Goal: Task Accomplishment & Management: Manage account settings

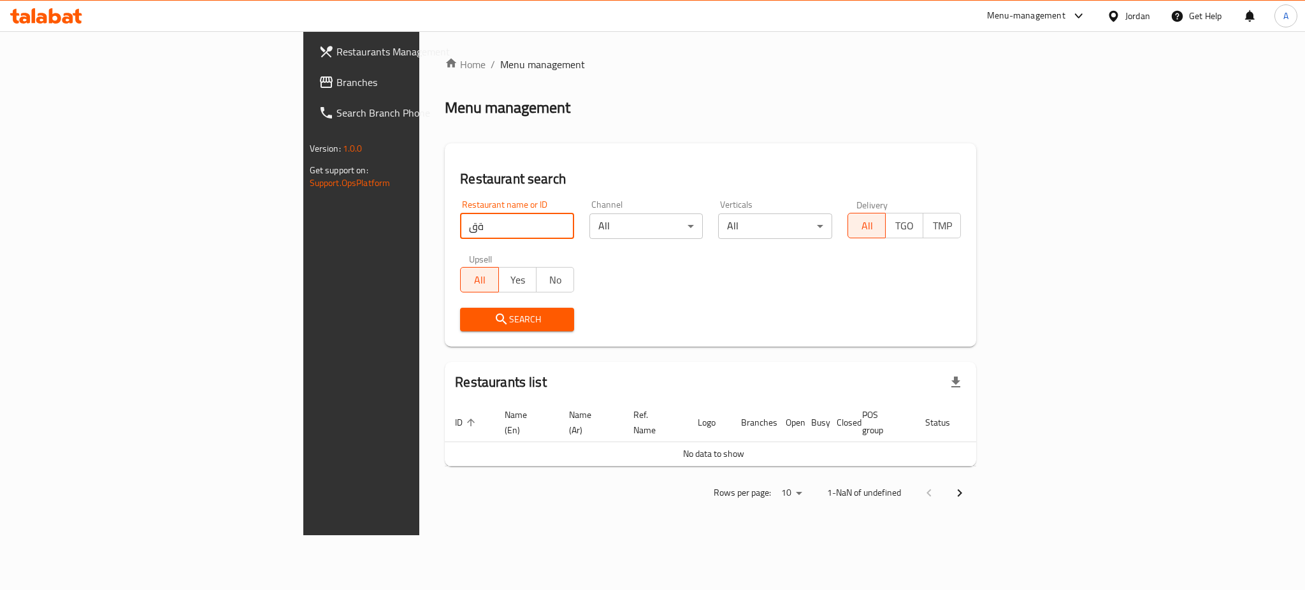
type input "ة"
type input "mr zinger"
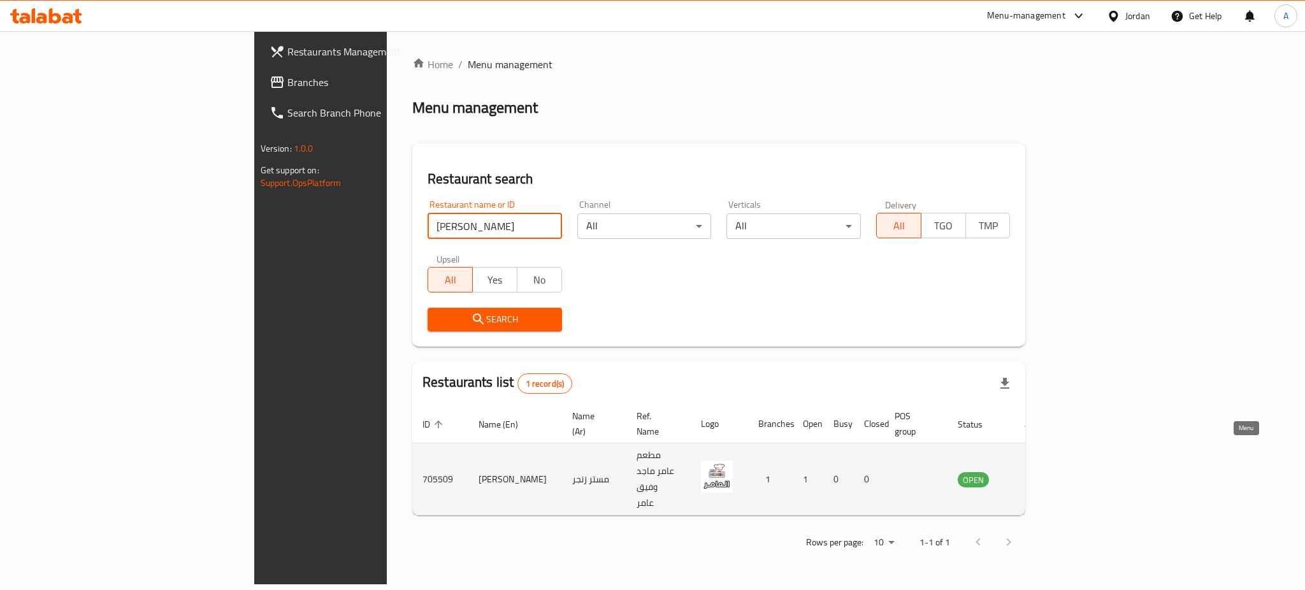
click at [1037, 477] on icon "enhanced table" at bounding box center [1035, 479] width 4 height 5
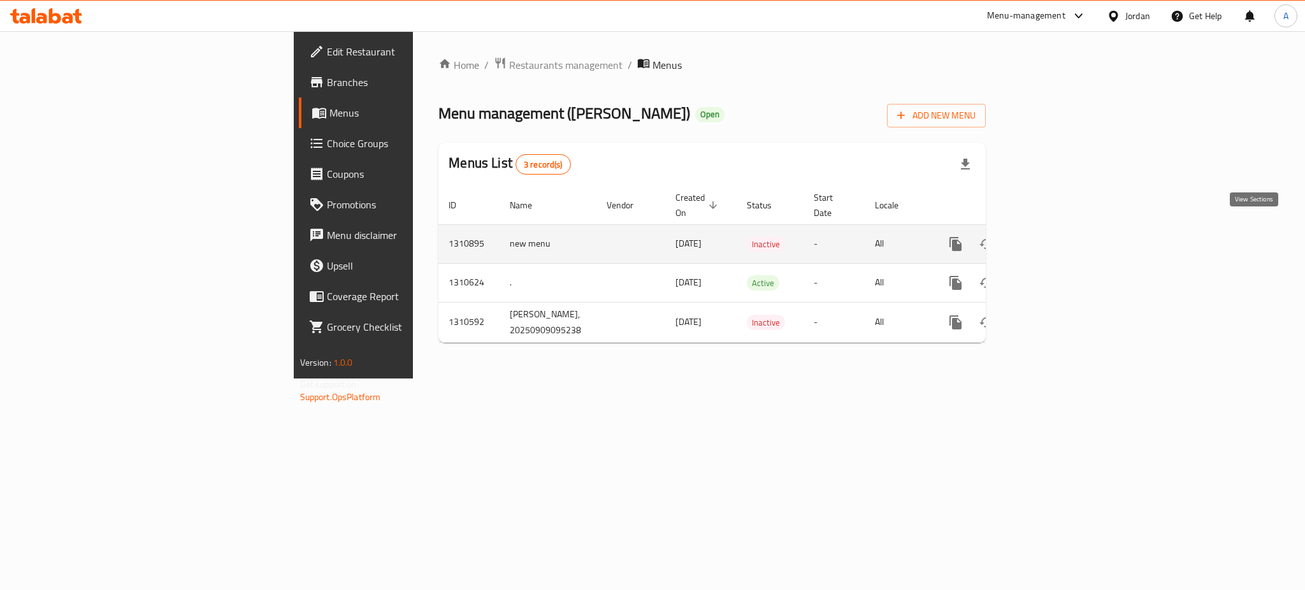
click at [1055, 236] on icon "enhanced table" at bounding box center [1047, 243] width 15 height 15
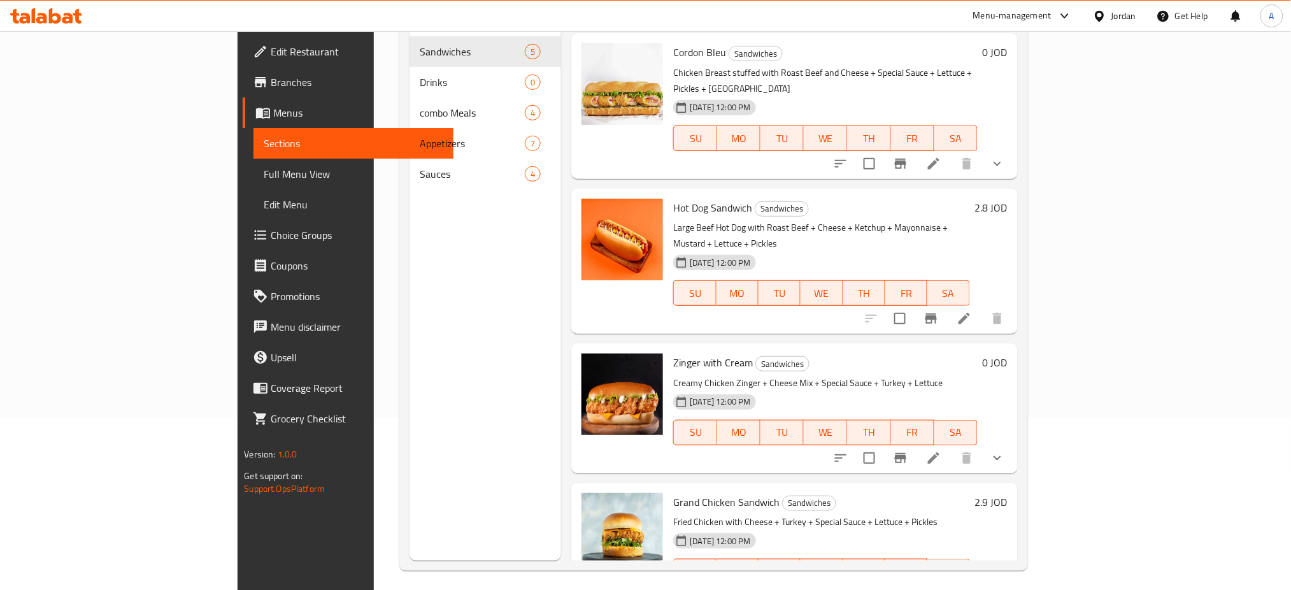
scroll to position [178, 0]
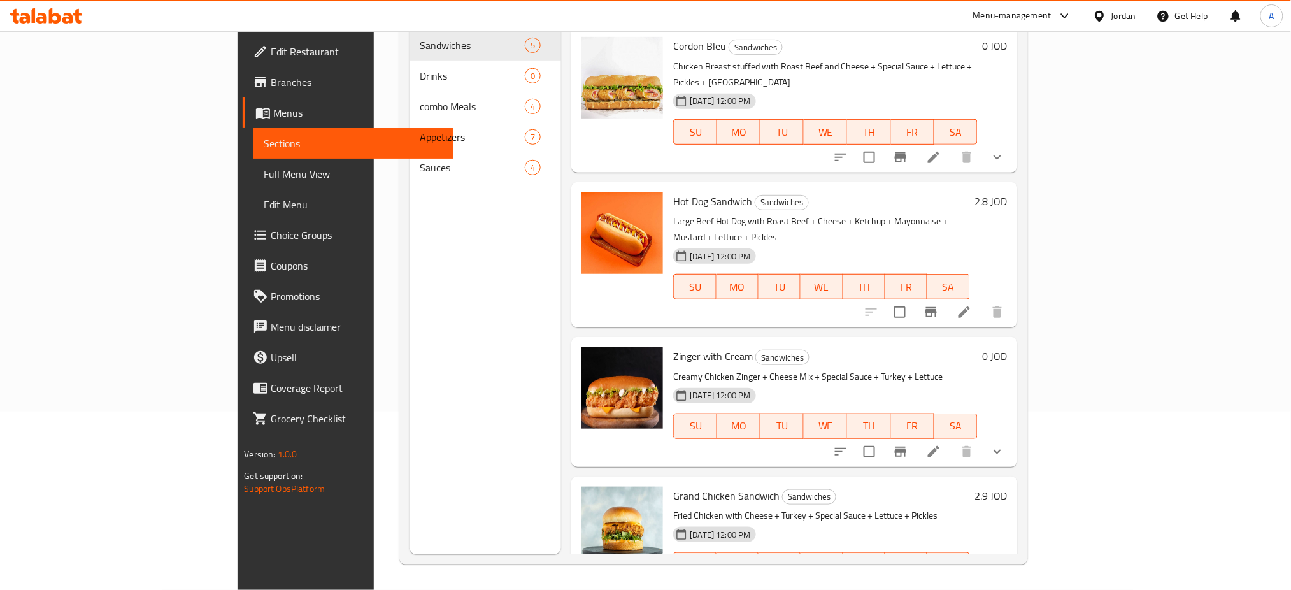
click at [940, 446] on icon at bounding box center [933, 451] width 11 height 11
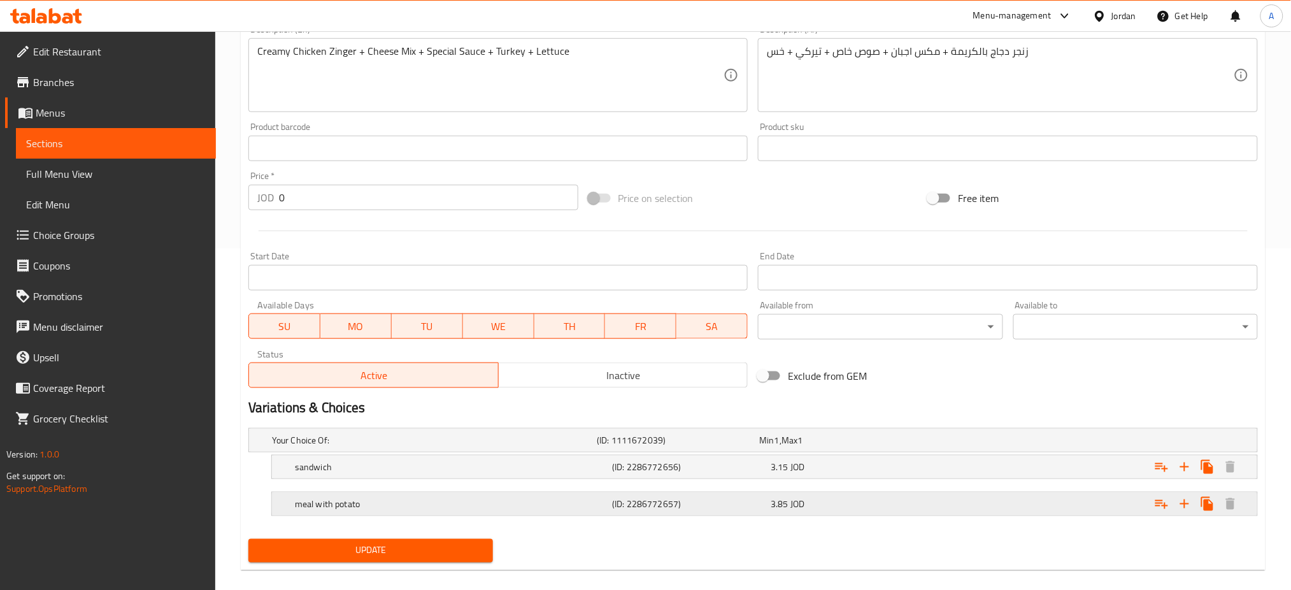
scroll to position [357, 0]
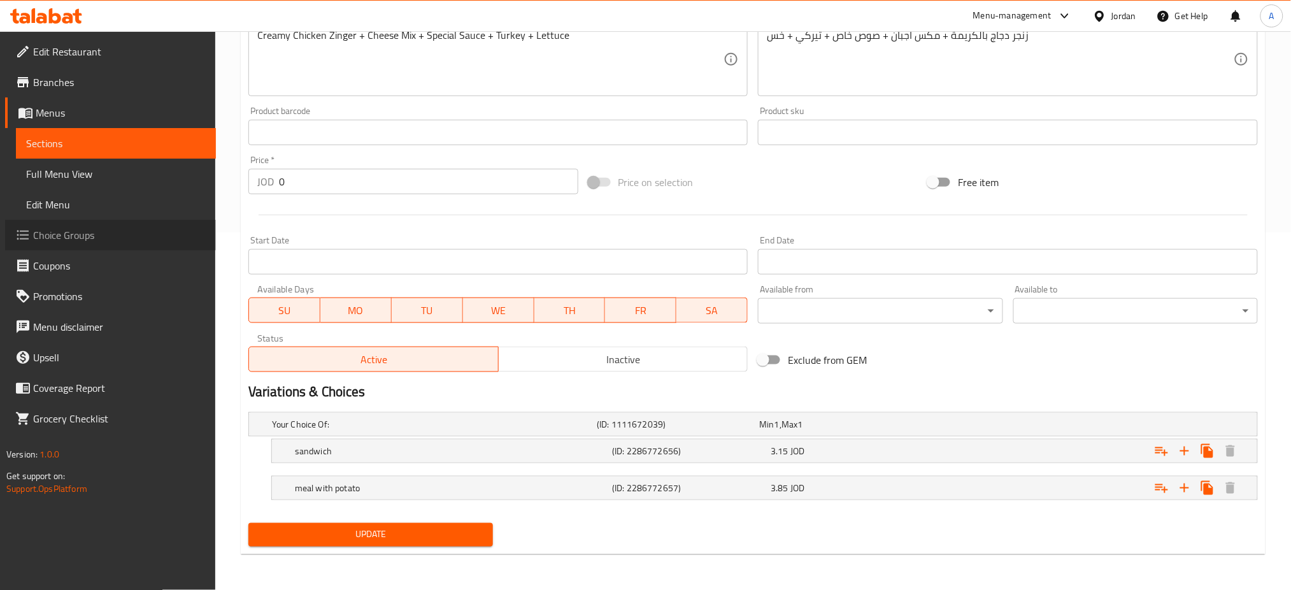
click at [112, 239] on span "Choice Groups" at bounding box center [119, 234] width 173 height 15
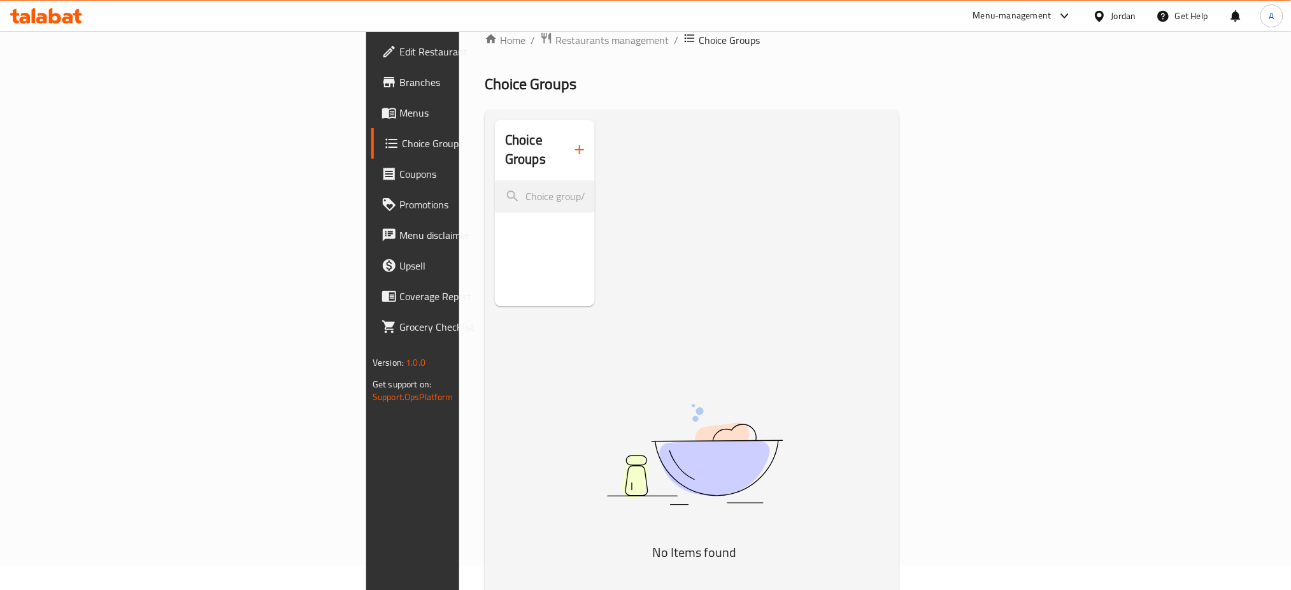
scroll to position [10, 0]
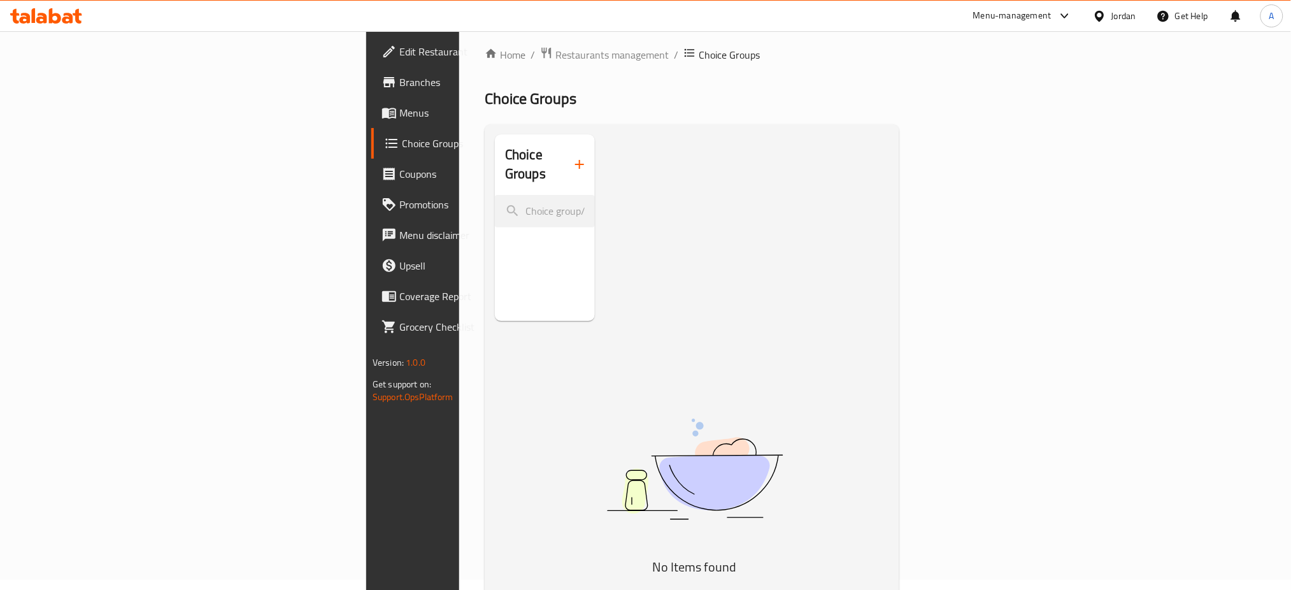
click at [371, 70] on link "Branches" at bounding box center [476, 82] width 211 height 31
click at [399, 78] on span "Branches" at bounding box center [485, 82] width 173 height 15
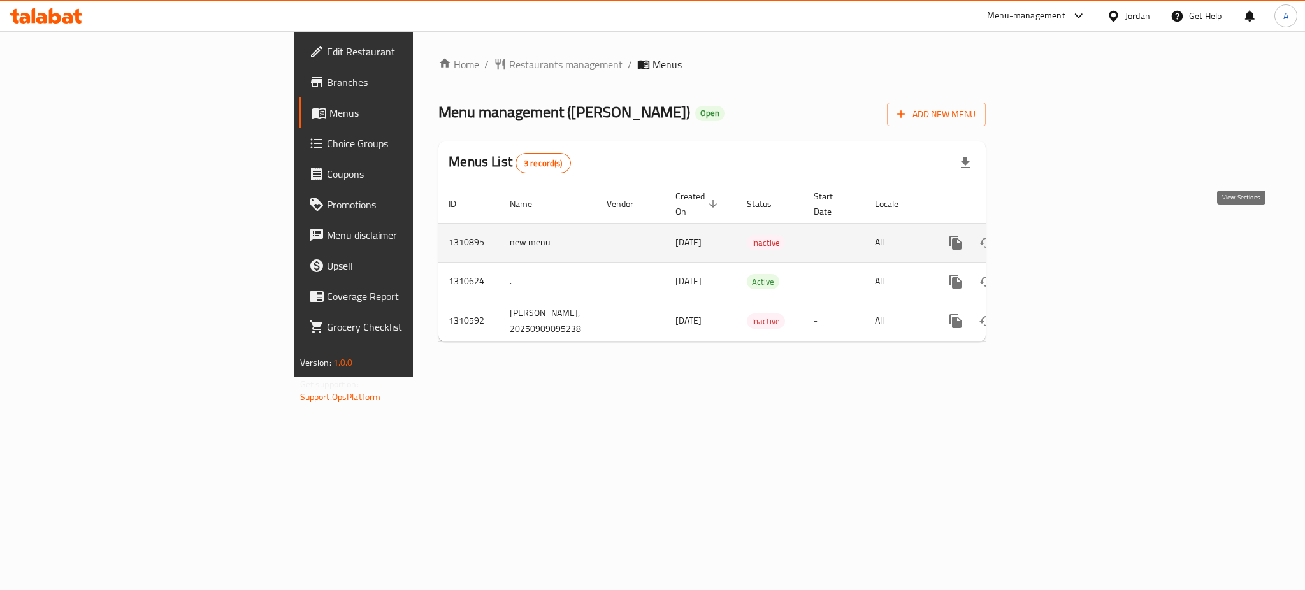
click at [1063, 238] on link "enhanced table" at bounding box center [1047, 242] width 31 height 31
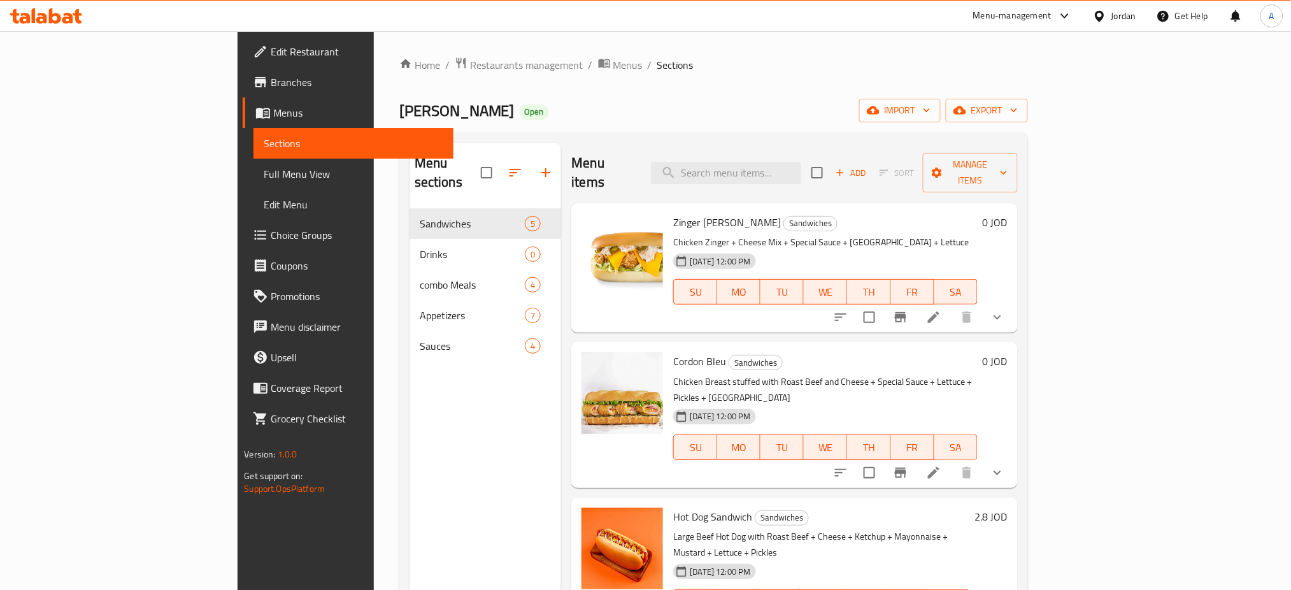
click at [271, 83] on span "Branches" at bounding box center [357, 82] width 173 height 15
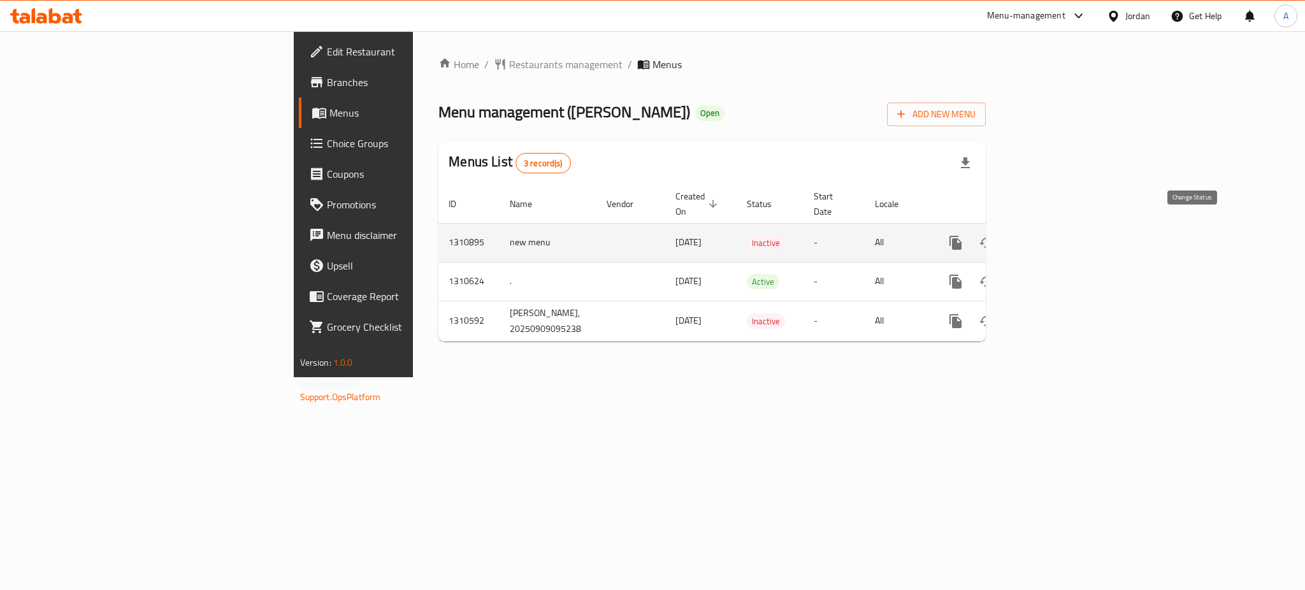
click at [994, 235] on icon "enhanced table" at bounding box center [986, 242] width 15 height 15
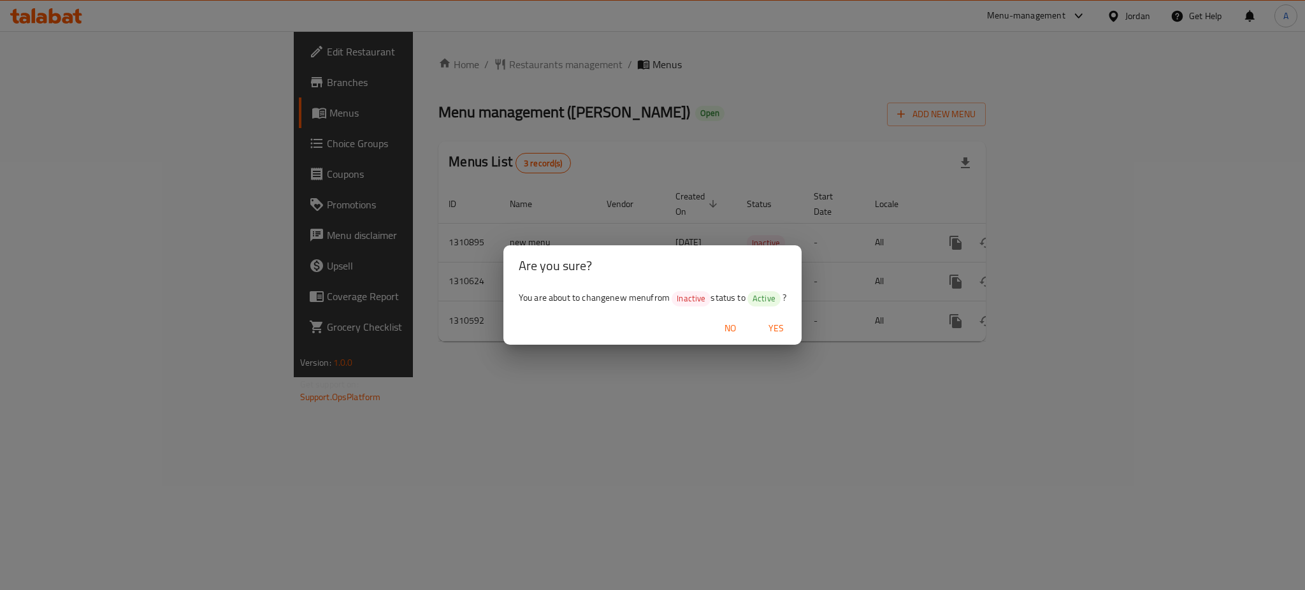
click at [787, 324] on span "Yes" at bounding box center [776, 328] width 31 height 16
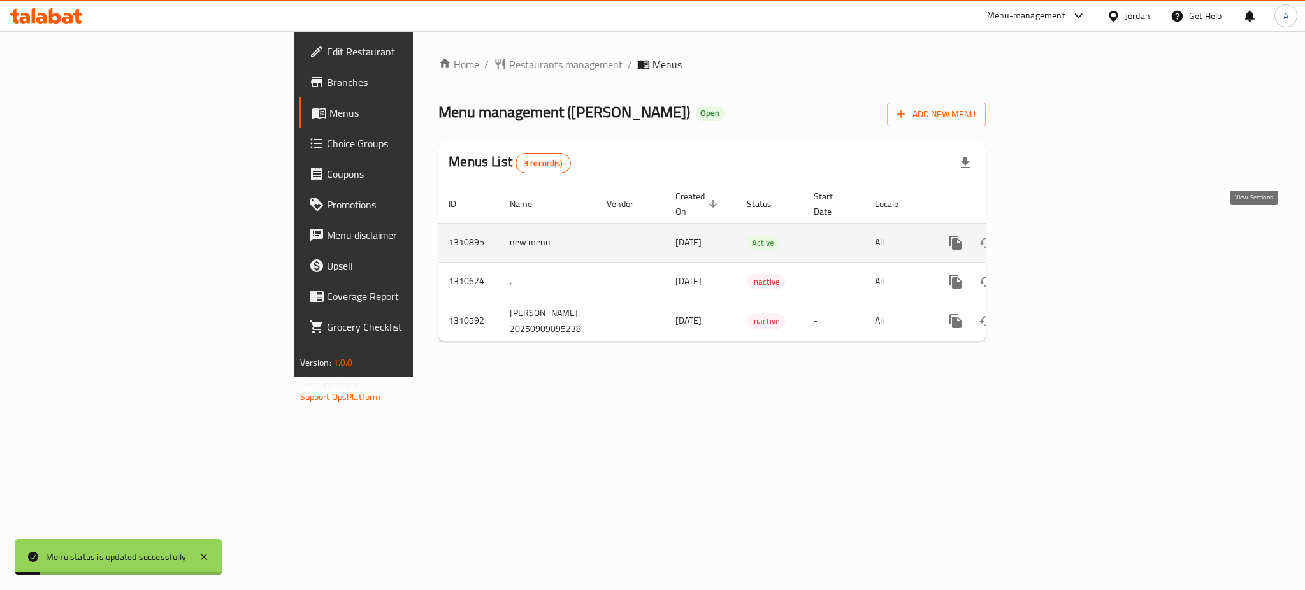
click at [1055, 235] on icon "enhanced table" at bounding box center [1047, 242] width 15 height 15
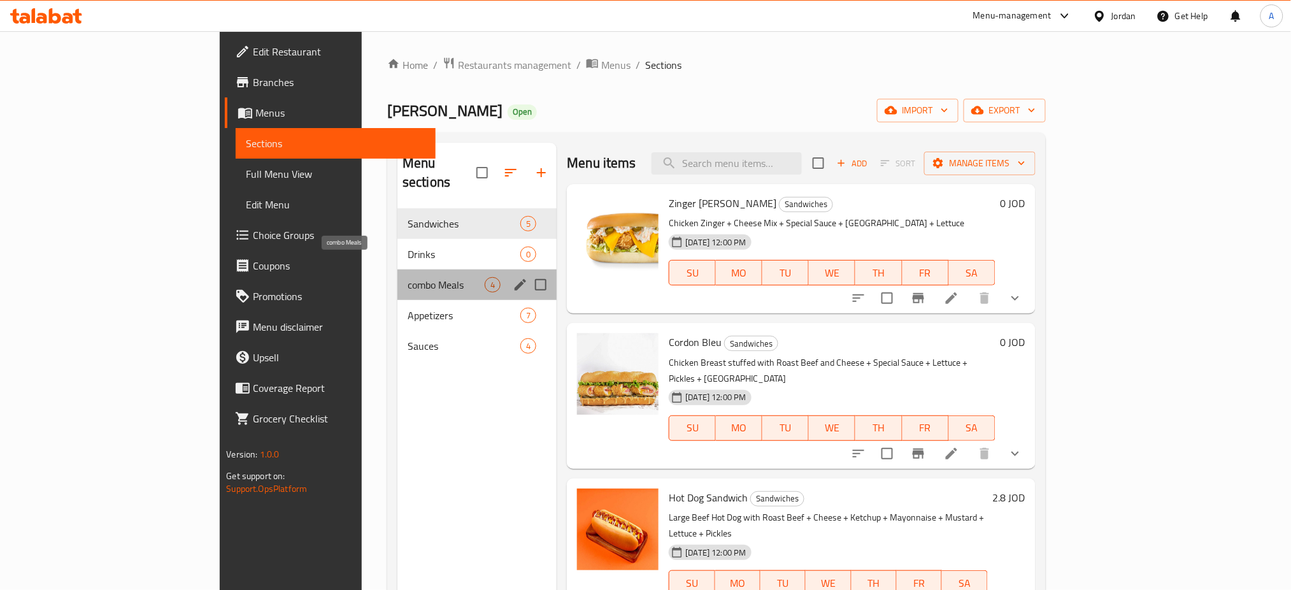
click at [408, 277] on span "combo Meals" at bounding box center [446, 284] width 77 height 15
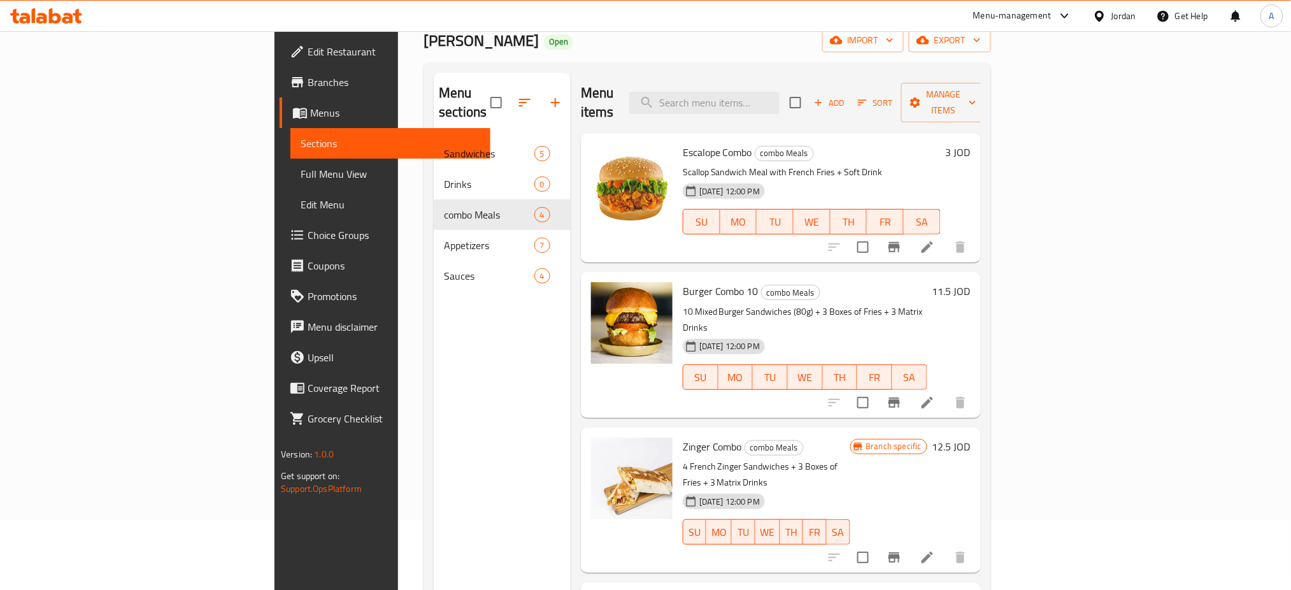
scroll to position [178, 0]
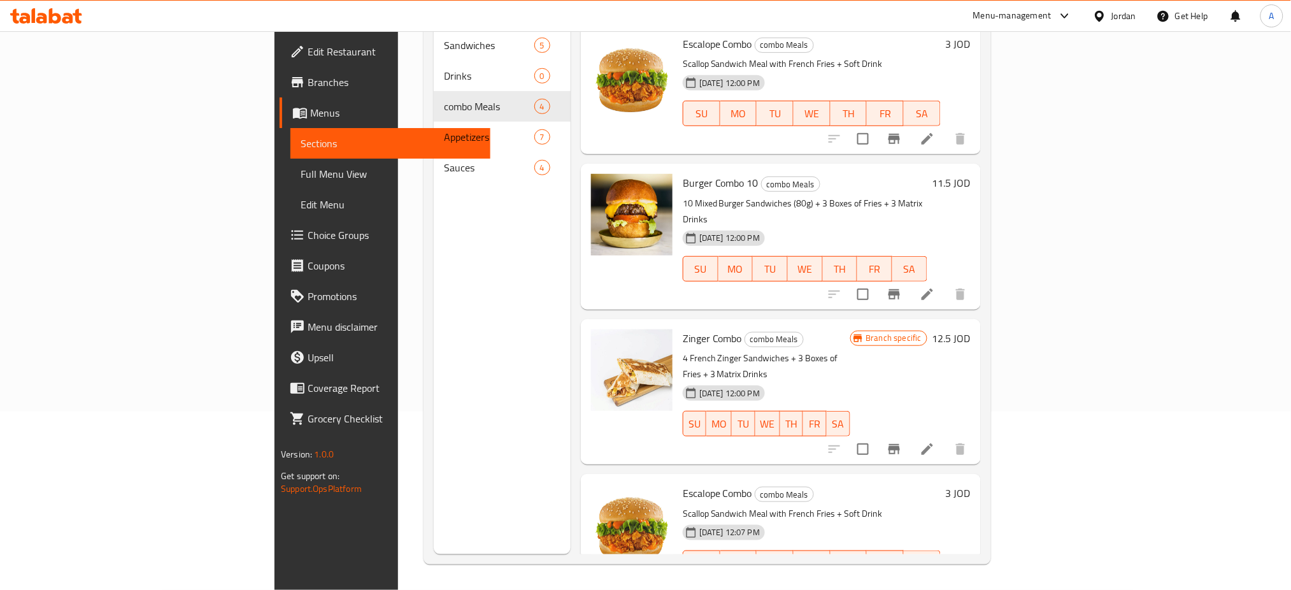
click at [935, 581] on icon at bounding box center [927, 588] width 15 height 15
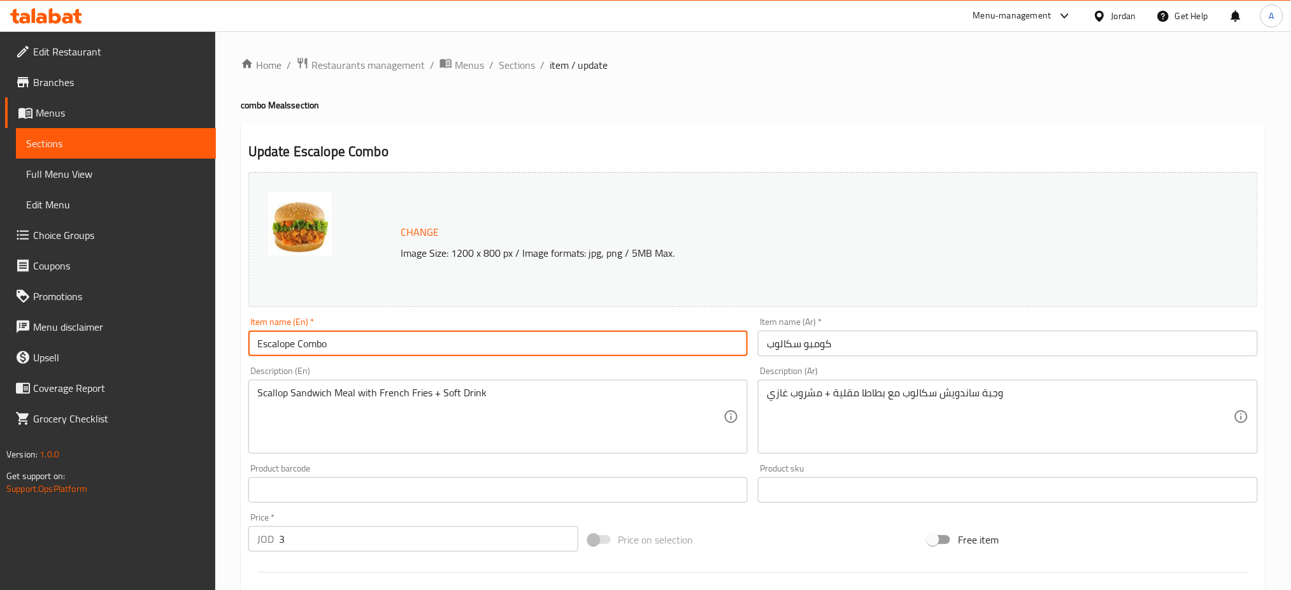
drag, startPoint x: 508, startPoint y: 349, endPoint x: 154, endPoint y: 311, distance: 356.9
click at [154, 311] on div "Edit Restaurant Branches Menus Sections Full Menu View Edit Menu Choice Groups …" at bounding box center [645, 475] width 1291 height 888
paste input "صدر دجاج مقلي 150غ مع جبنة + تيركي + صوص خاص + خس + مخلل"
type input "صدر دجاج مقلي 150غ مع جبنة + تيركي + صوص خاص + خس + مخلل"
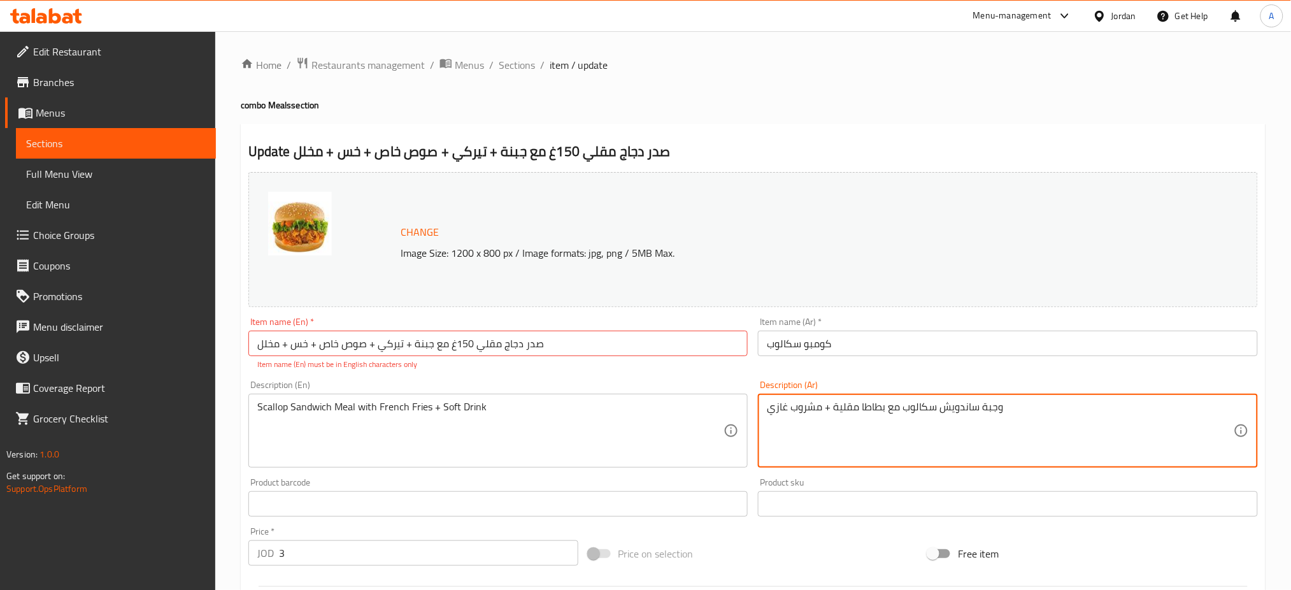
drag, startPoint x: 1074, startPoint y: 392, endPoint x: 615, endPoint y: 400, distance: 458.2
paste textarea "صدر دجاج مقلي 150غ مع جبنة + تيركي + صوص خاص + خس + مخلل"
type textarea "صدر دجاج مقلي 150غ مع جبنة + تيركي + صوص خاص + خس + مخلل"
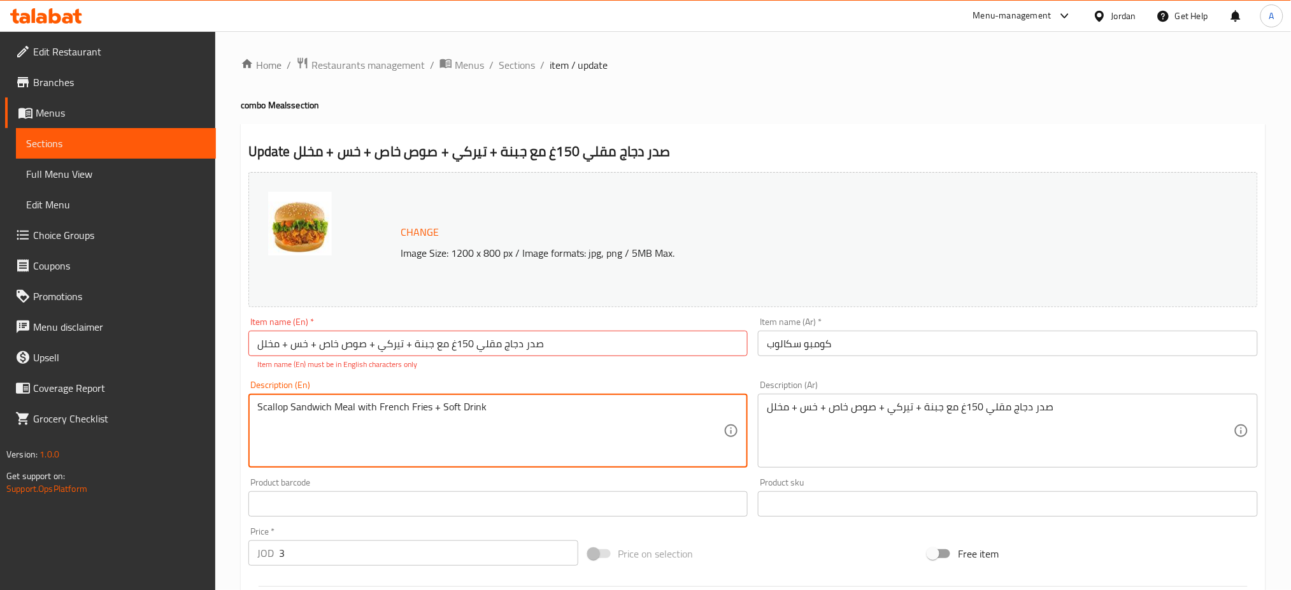
drag, startPoint x: 556, startPoint y: 413, endPoint x: 0, endPoint y: 417, distance: 555.6
paste textarea "Fried chicken breast 150g with cheese + turkey + special sauce + lettuce + pick…"
type textarea "Fried chicken breast 150g with cheese + turkey + special sauce + lettuce + pick…"
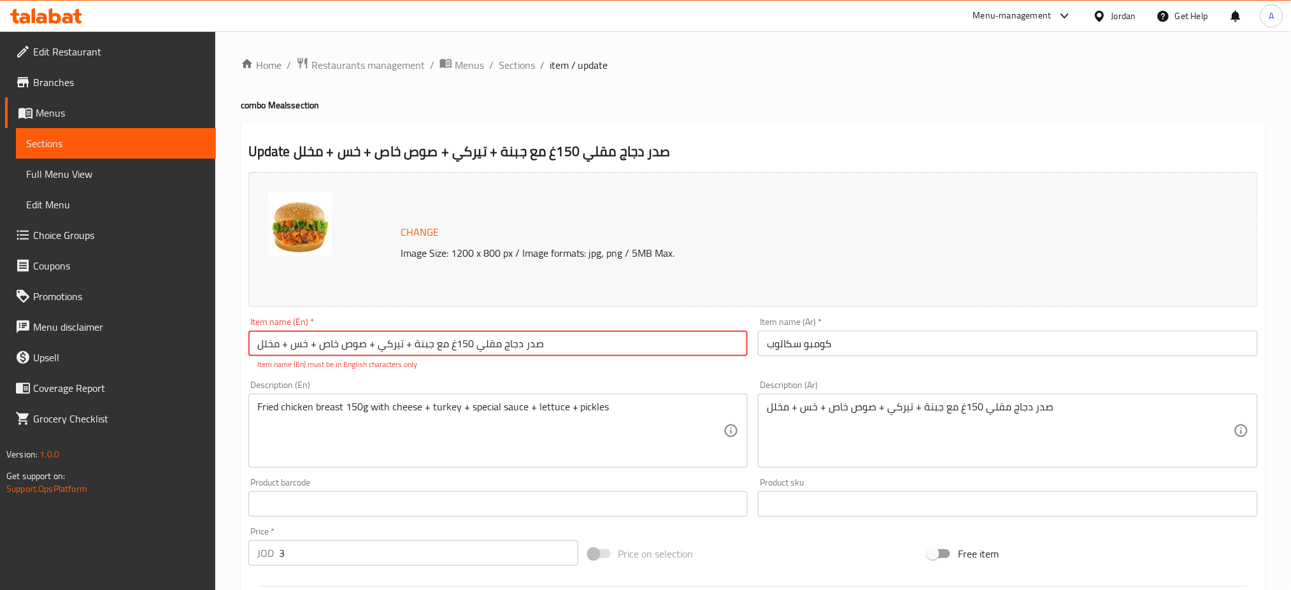
drag, startPoint x: 563, startPoint y: 350, endPoint x: 0, endPoint y: 350, distance: 562.6
click at [0, 350] on div "Edit Restaurant Branches Menus Sections Full Menu View Edit Menu Choice Groups …" at bounding box center [645, 482] width 1291 height 902
type input "Lebanese"
drag, startPoint x: 889, startPoint y: 344, endPoint x: 542, endPoint y: 342, distance: 347.2
click at [588, 342] on div "Change Image Size: 1200 x 800 px / Image formats: jpg, png / 5MB Max. Item name…" at bounding box center [753, 458] width 1020 height 582
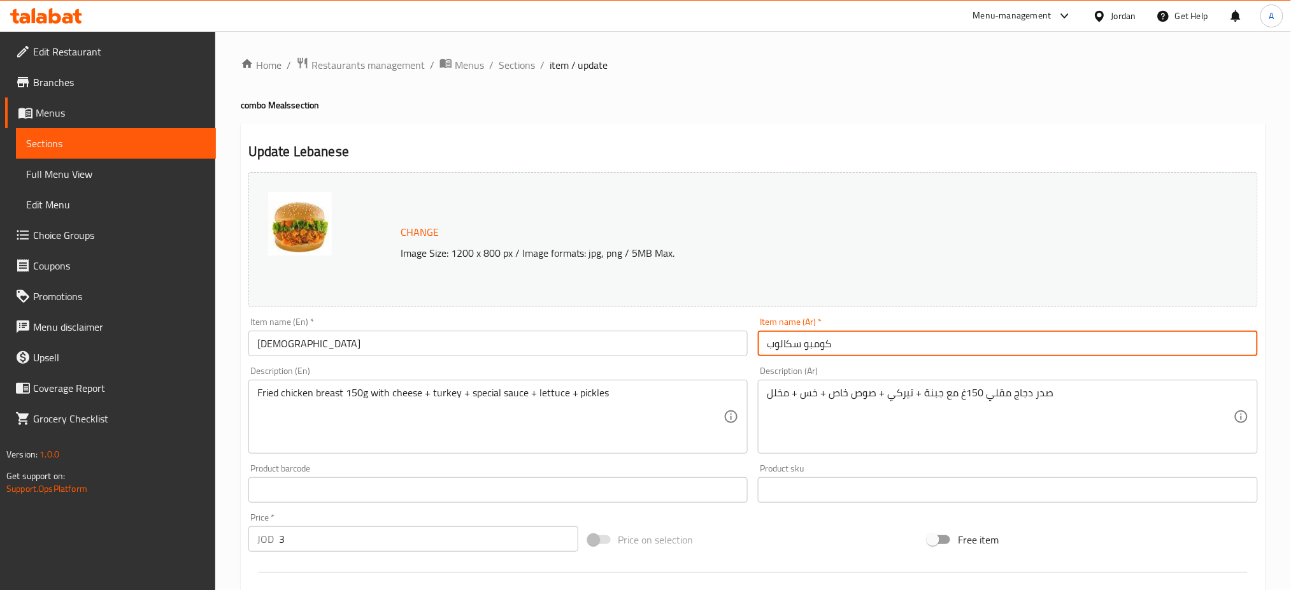
click at [466, 358] on div "Item name (En)   * Lebanese Item name (En) *" at bounding box center [498, 336] width 510 height 49
drag, startPoint x: 903, startPoint y: 335, endPoint x: 621, endPoint y: 366, distance: 284.5
click at [746, 352] on div "Change Image Size: 1200 x 800 px / Image formats: jpg, png / 5MB Max. Item name…" at bounding box center [753, 451] width 1020 height 568
type input "ل"
type input "ب"
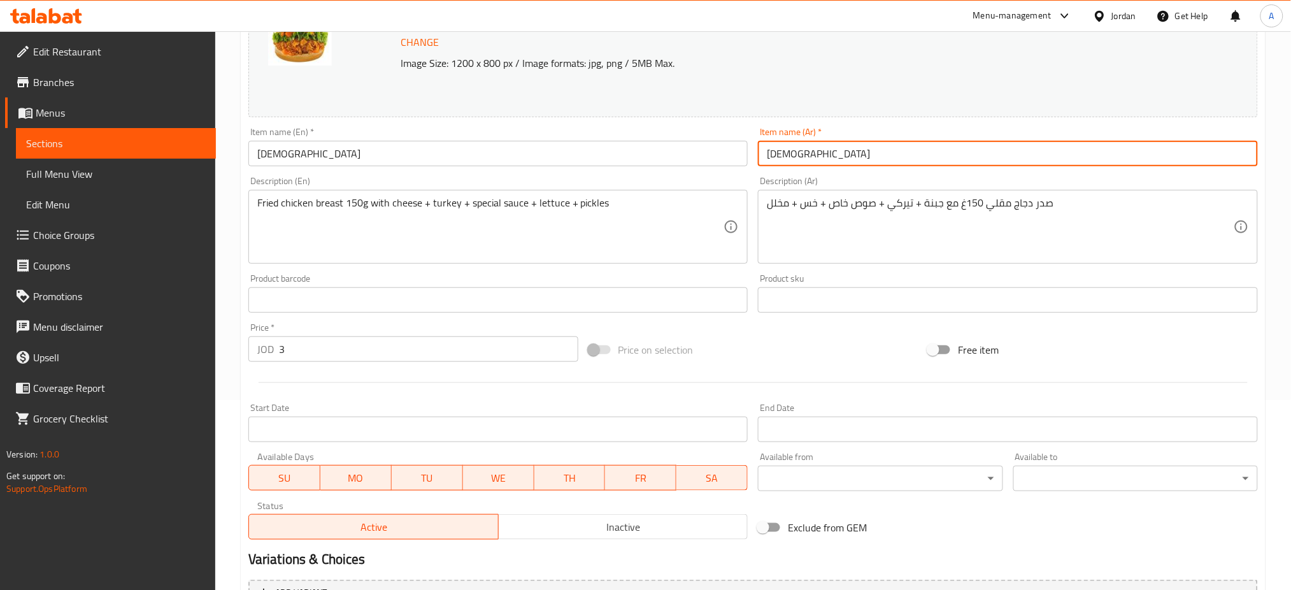
scroll to position [255, 0]
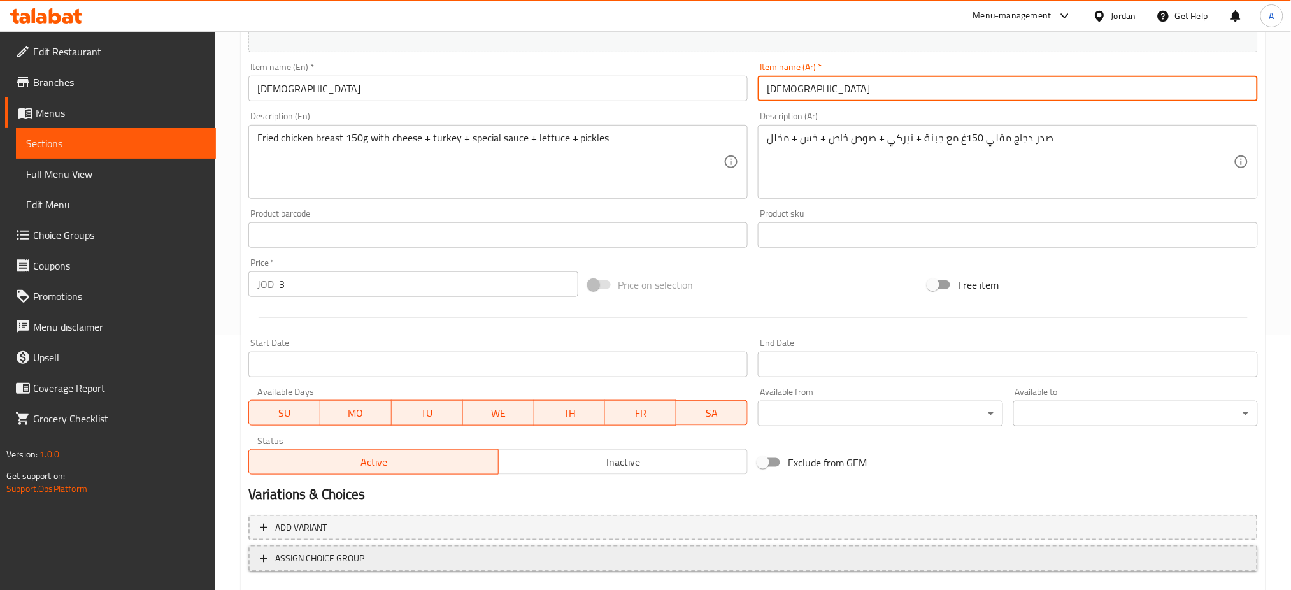
type input "لبناني"
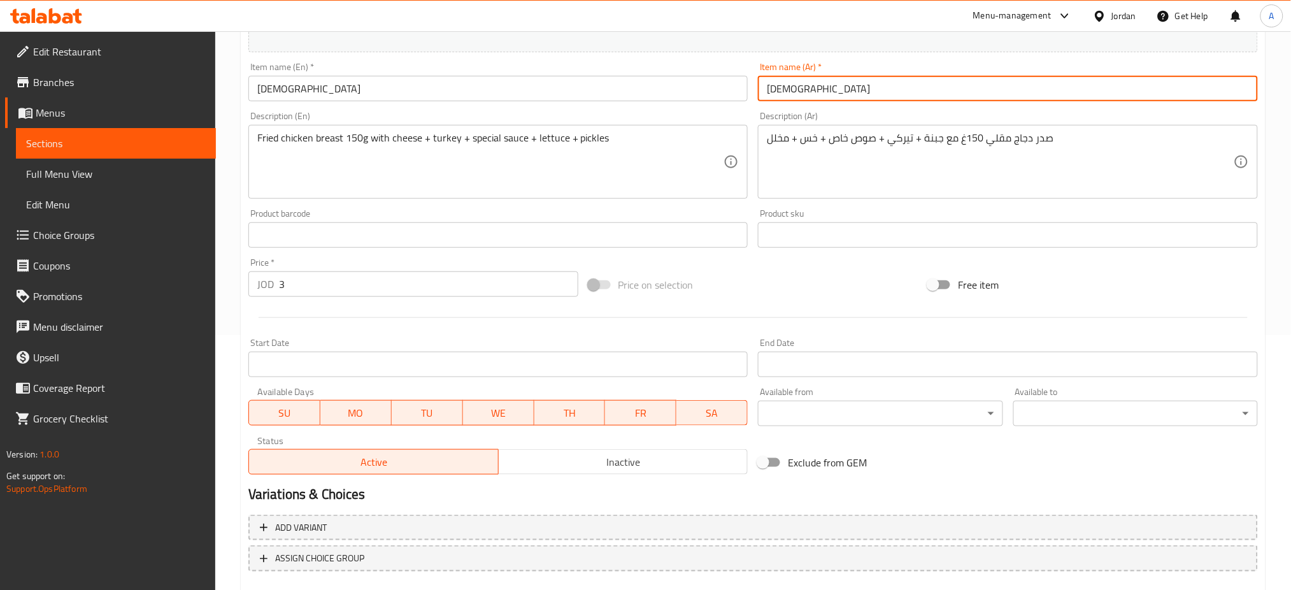
scroll to position [327, 0]
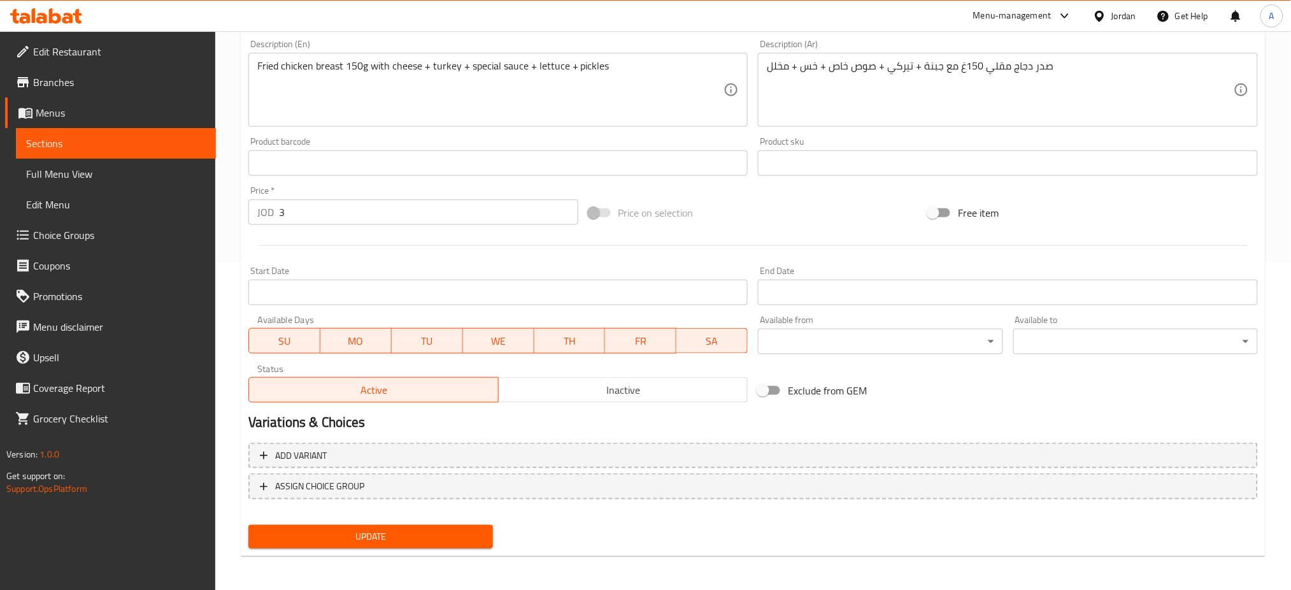
click at [402, 550] on div "Update" at bounding box center [370, 537] width 255 height 34
click at [405, 544] on button "Update" at bounding box center [370, 537] width 245 height 24
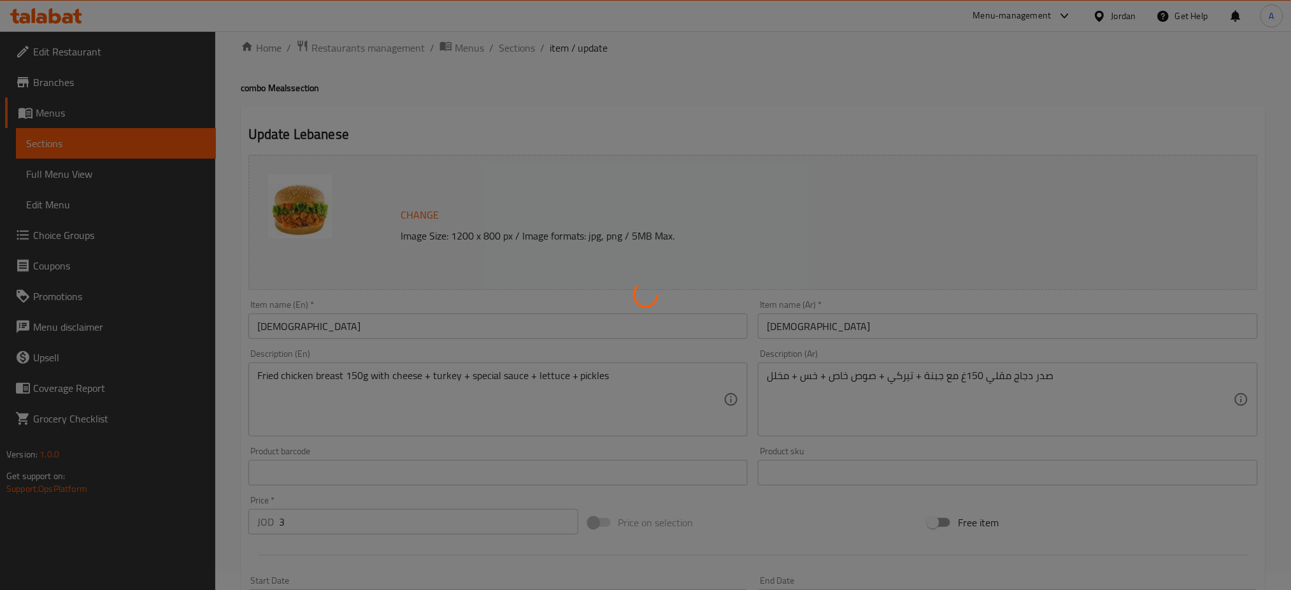
scroll to position [0, 0]
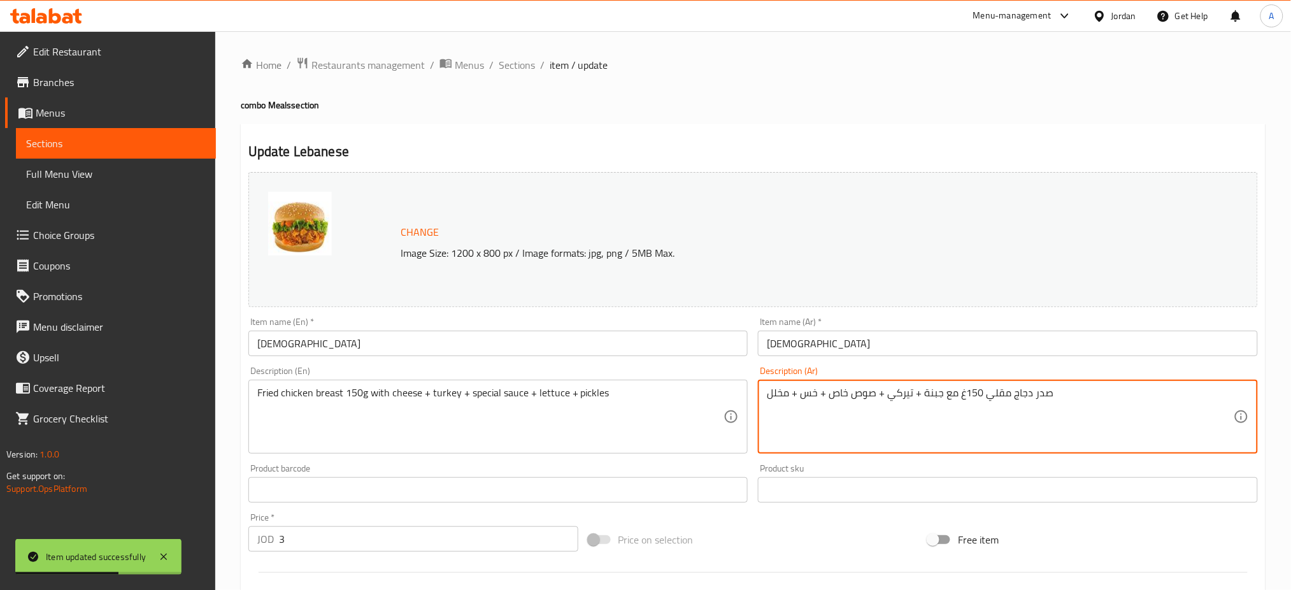
paste textarea "+ بطاطا+ماتركس"
type textarea "صدر دجاج مقلي 150غ مع جبنة + تيركي + صوص خاص + خس + مخلل + بطاطا+ماتركس"
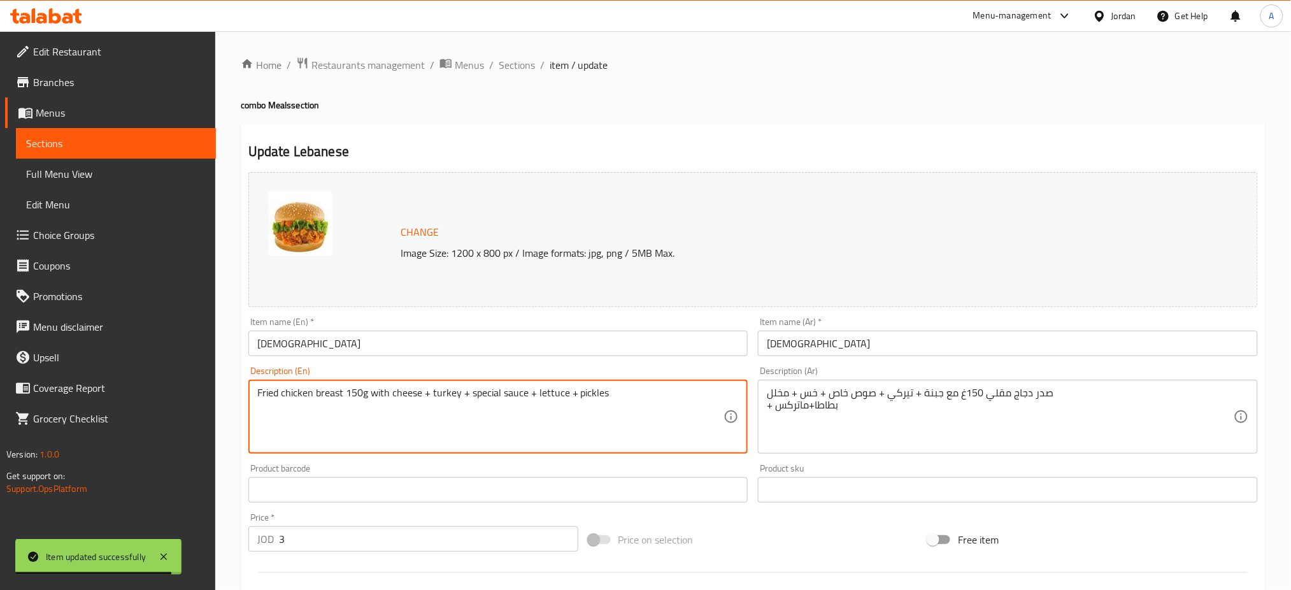
click at [638, 415] on textarea "Fried chicken breast 150g with cheese + turkey + special sauce + lettuce + pick…" at bounding box center [490, 417] width 467 height 61
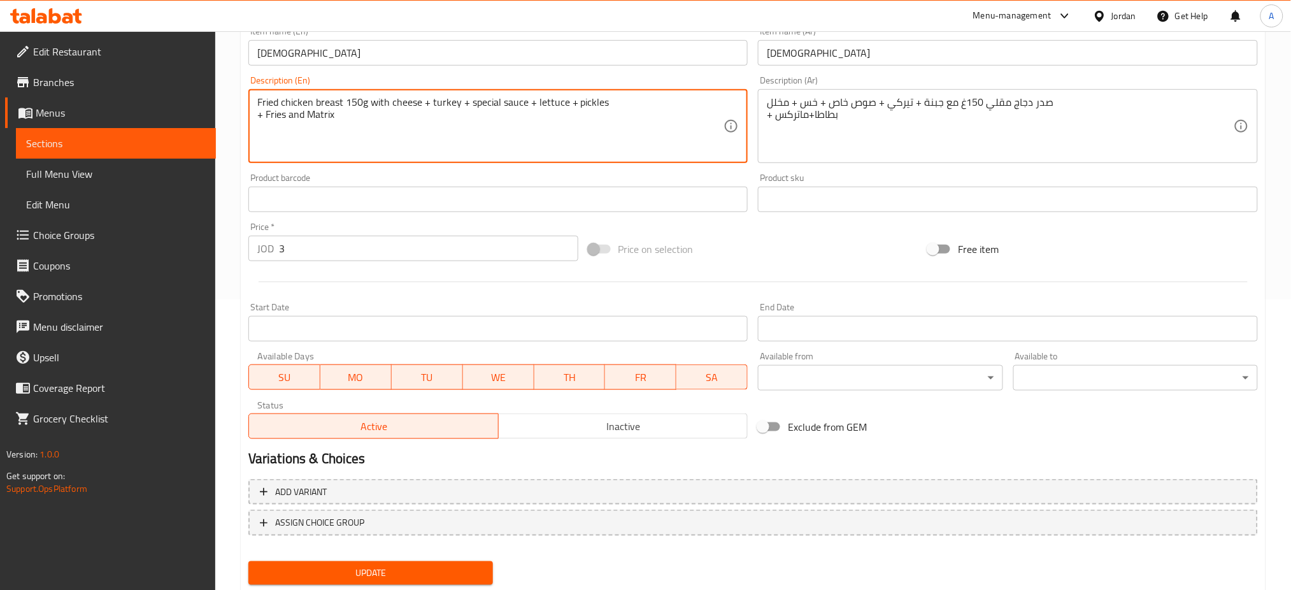
scroll to position [327, 0]
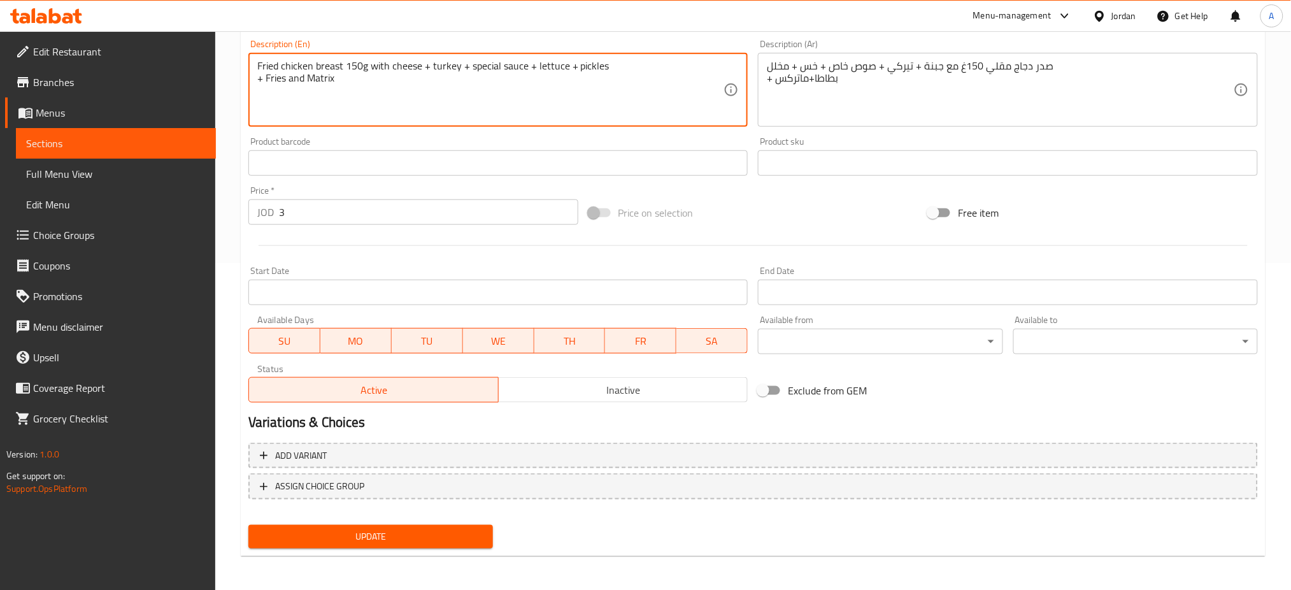
type textarea "Fried chicken breast 150g with cheese + turkey + special sauce + lettuce + pick…"
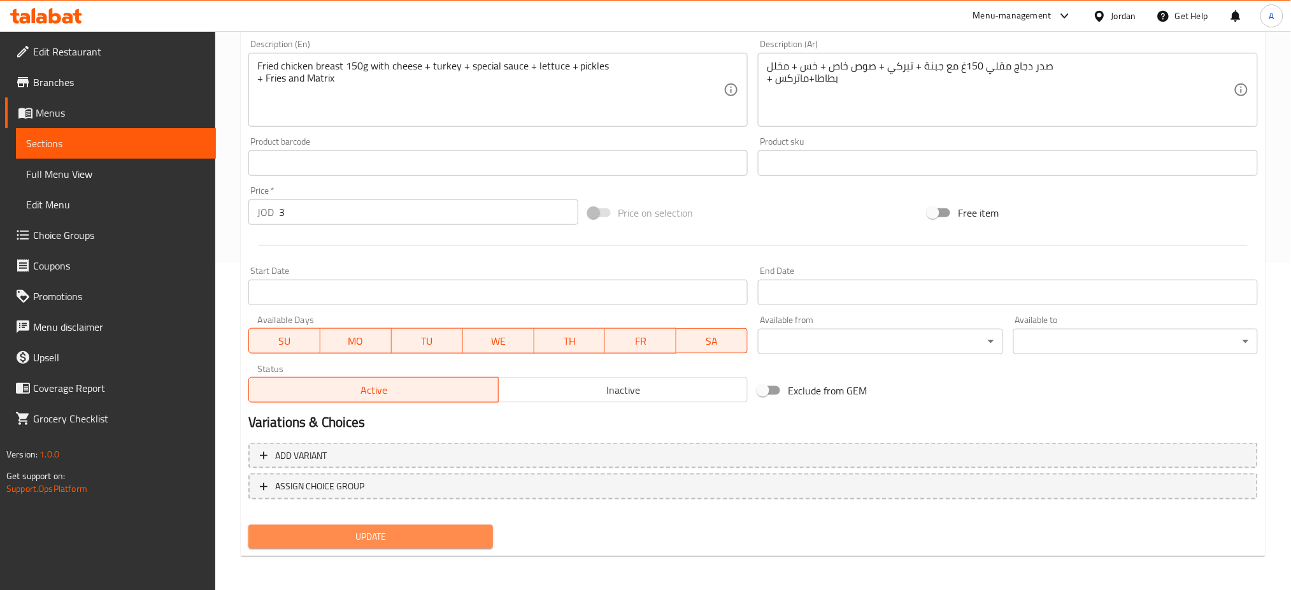
click at [424, 529] on span "Update" at bounding box center [371, 537] width 224 height 16
click at [482, 539] on span "Update" at bounding box center [371, 537] width 224 height 16
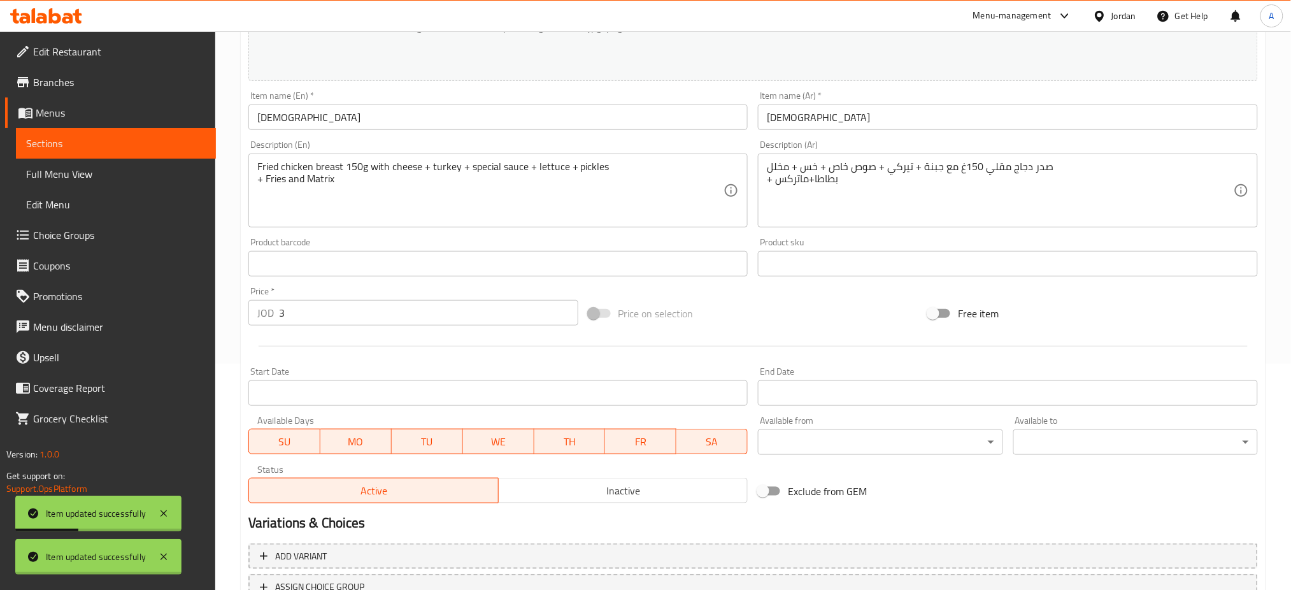
scroll to position [0, 0]
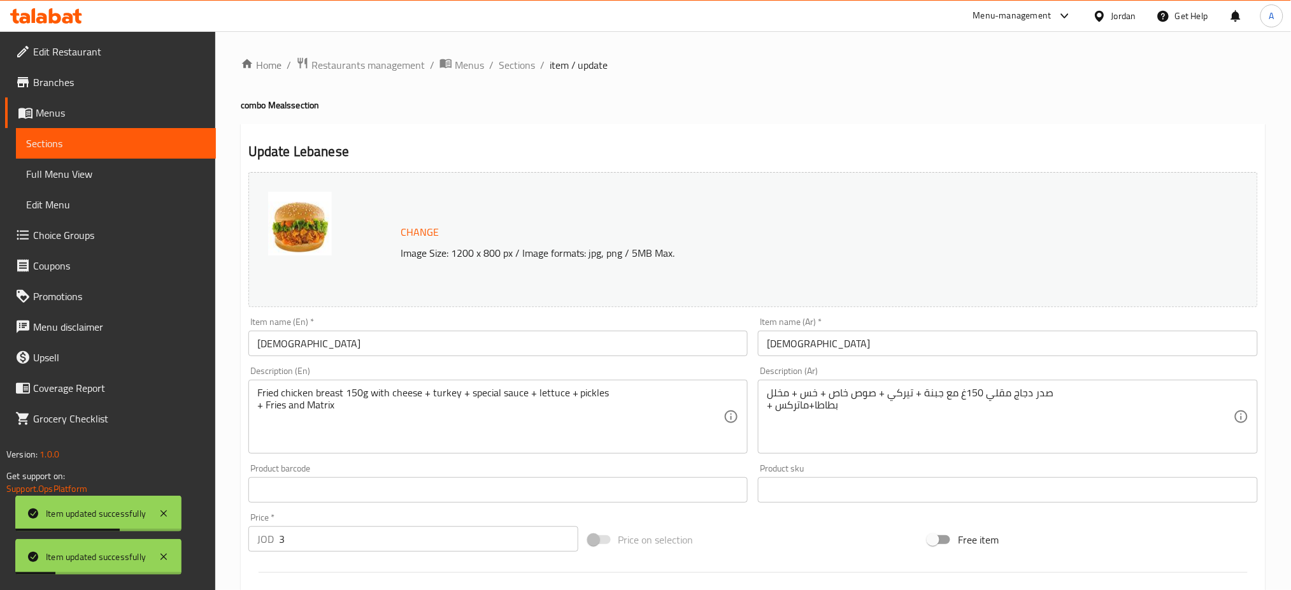
click at [354, 339] on input "Lebanese" at bounding box center [498, 343] width 500 height 25
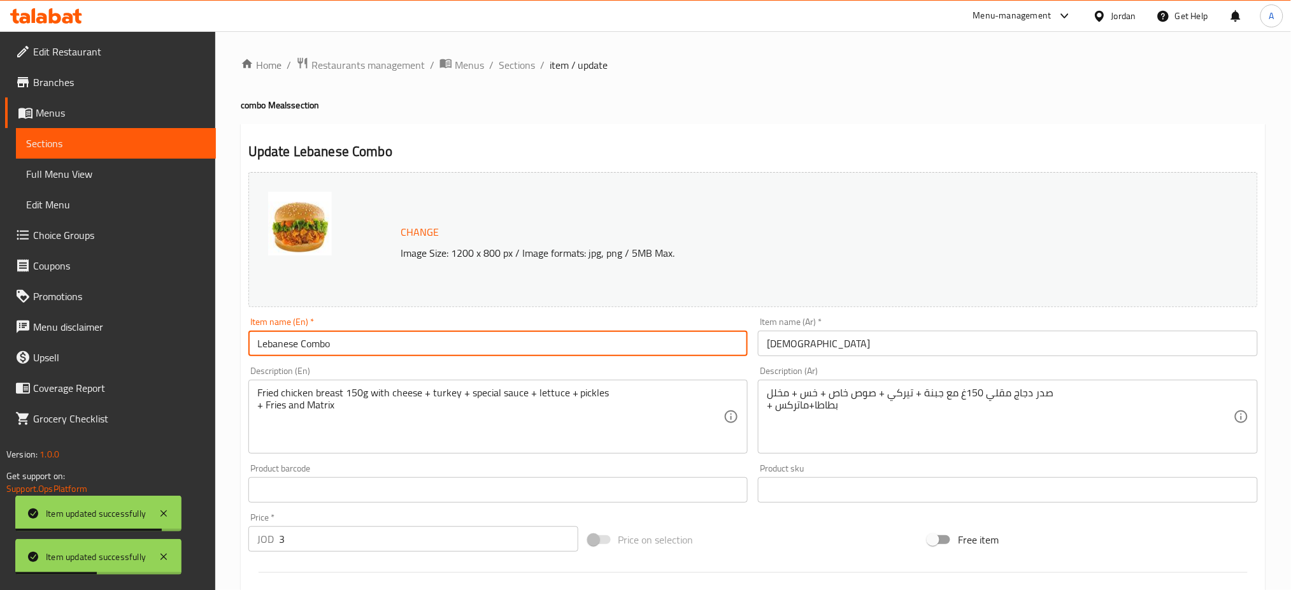
type input "Lebanese Combo"
click at [893, 342] on input "لبناني" at bounding box center [1008, 343] width 500 height 25
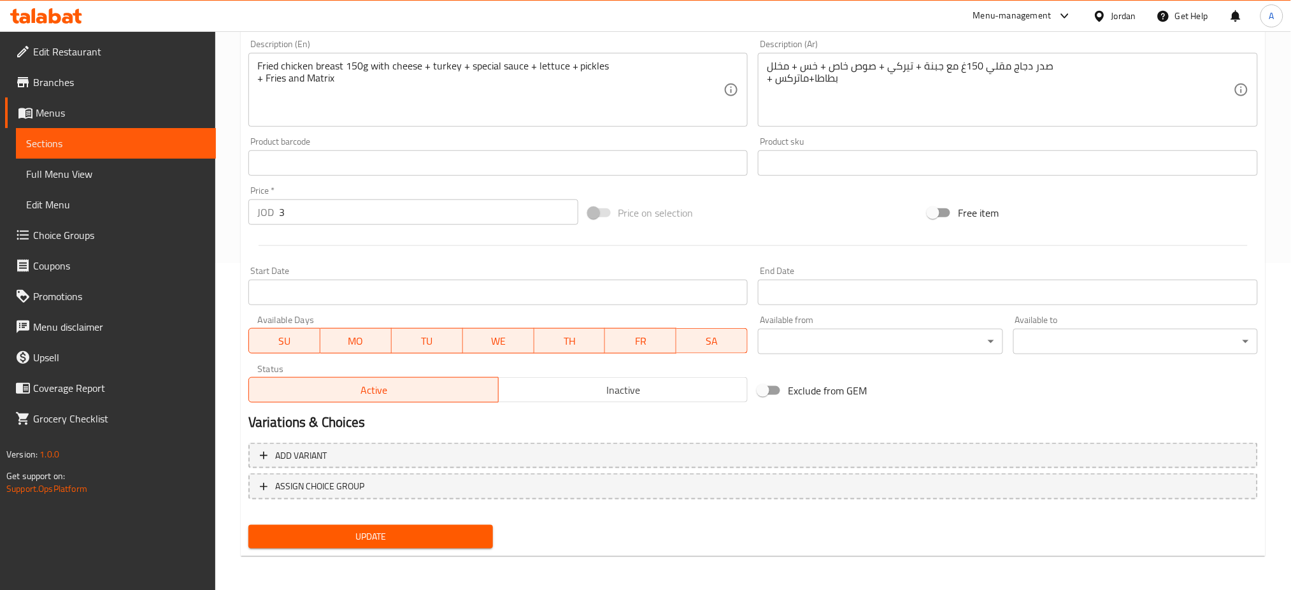
type input "لبناني كومبو"
click at [390, 536] on span "Update" at bounding box center [371, 537] width 224 height 16
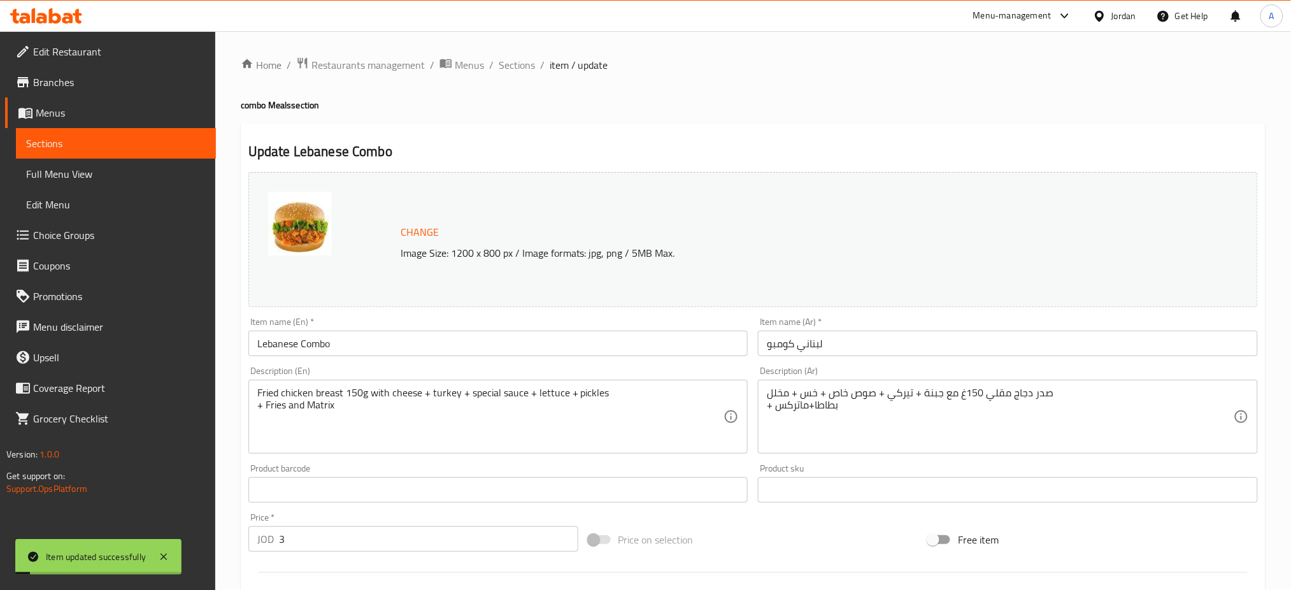
click at [547, 64] on ol "Home / Restaurants management / Menus / Sections / item / update" at bounding box center [753, 65] width 1025 height 17
click at [529, 68] on span "Sections" at bounding box center [517, 64] width 36 height 15
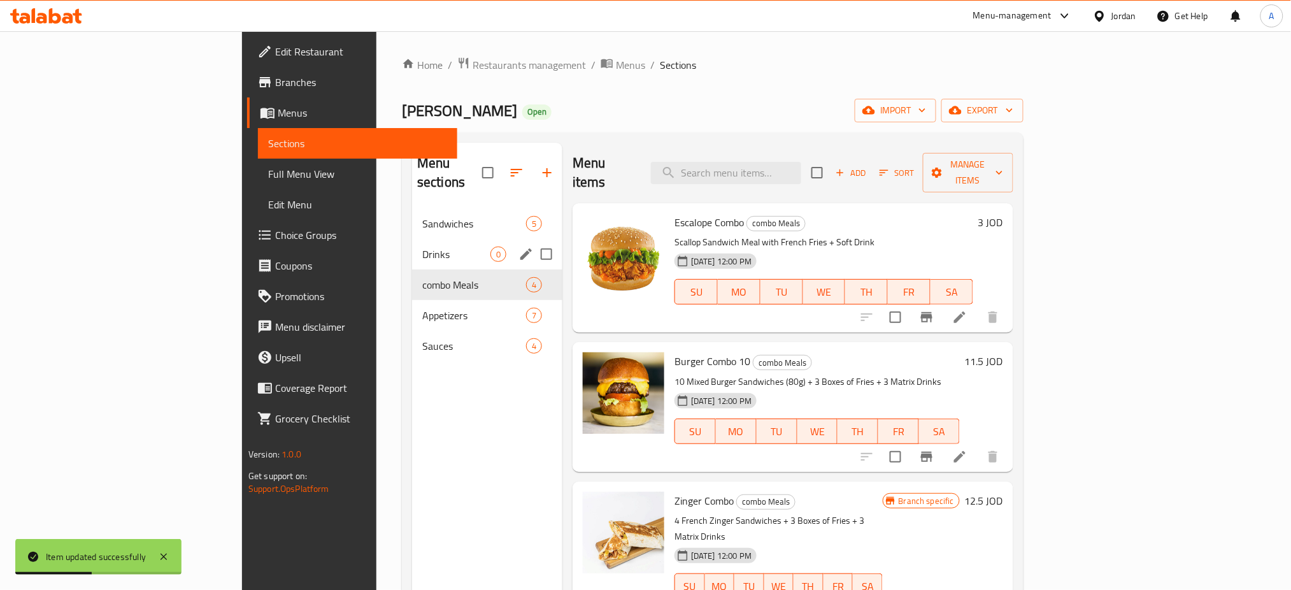
click at [412, 245] on div "Drinks 0" at bounding box center [487, 254] width 150 height 31
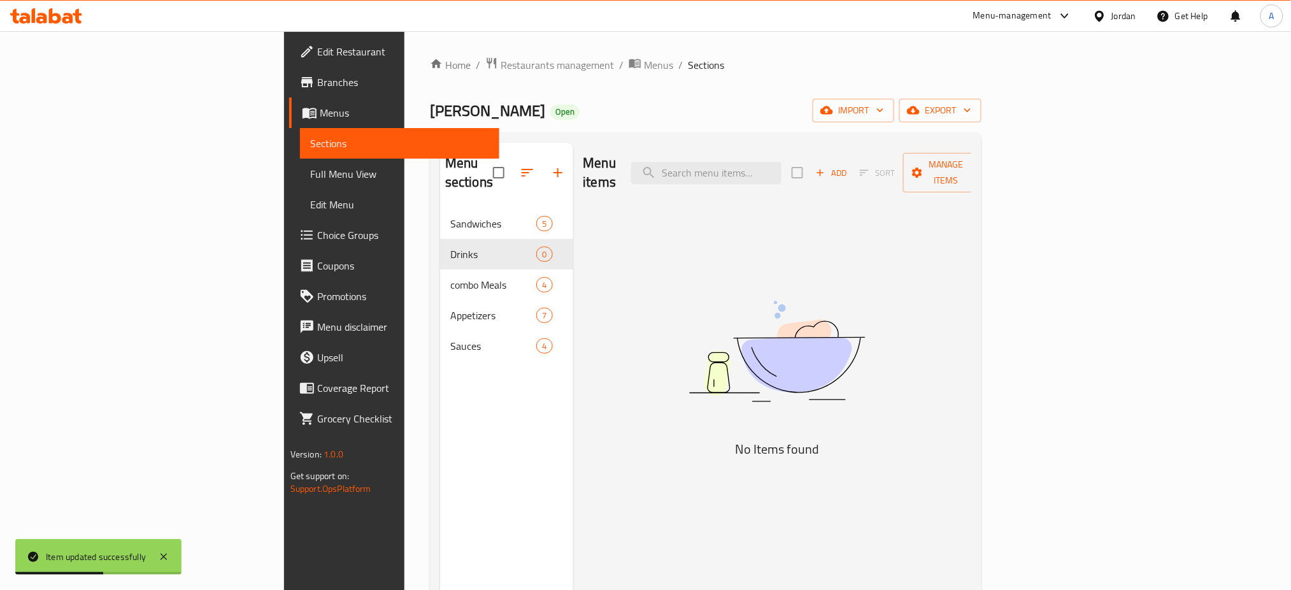
click at [520, 165] on icon "button" at bounding box center [527, 172] width 15 height 15
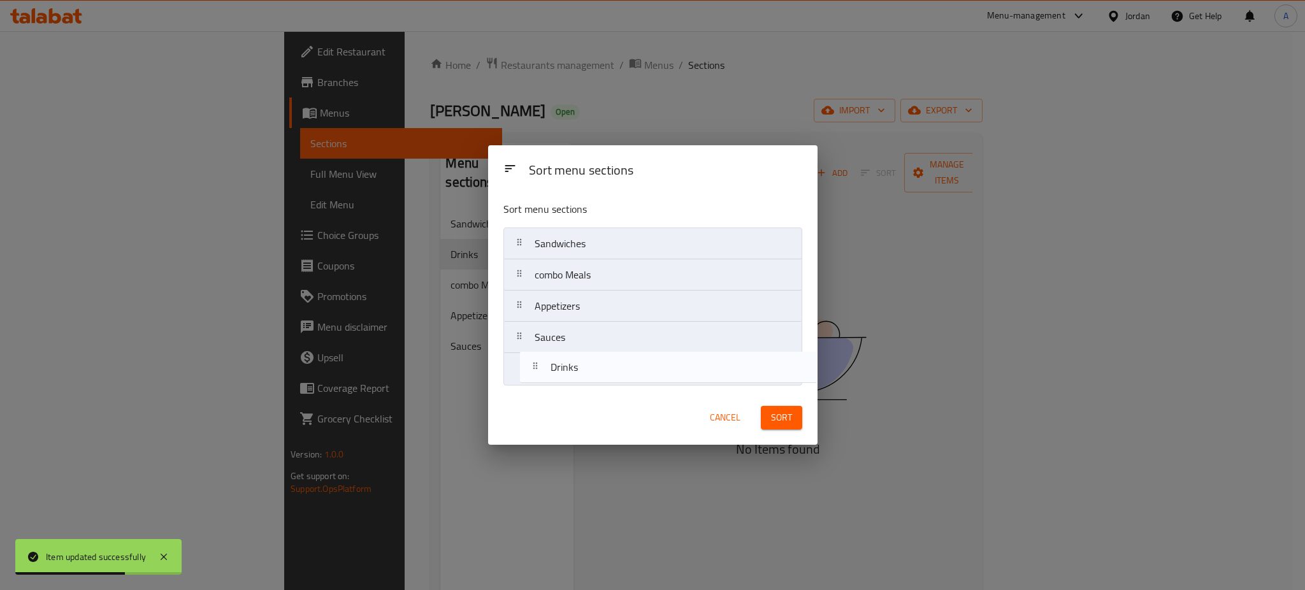
drag, startPoint x: 638, startPoint y: 277, endPoint x: 654, endPoint y: 373, distance: 97.5
click at [654, 373] on nav "Sandwiches Drinks combo Meals Appetizers Sauces" at bounding box center [652, 305] width 299 height 157
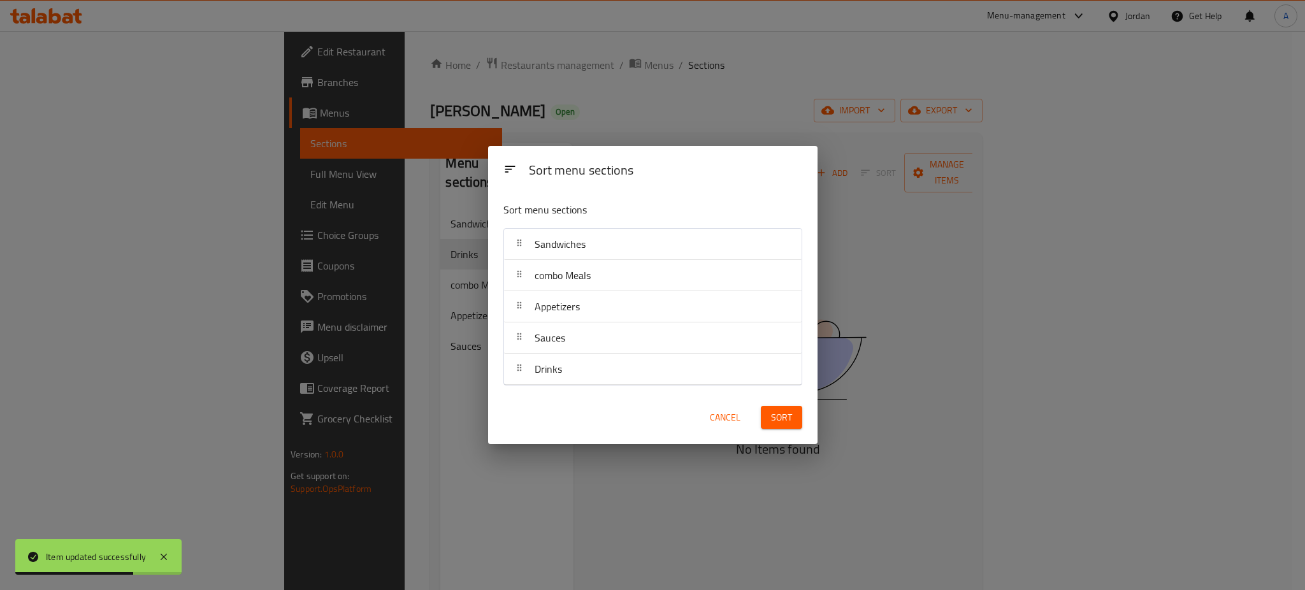
click at [796, 416] on button "Sort" at bounding box center [781, 418] width 41 height 24
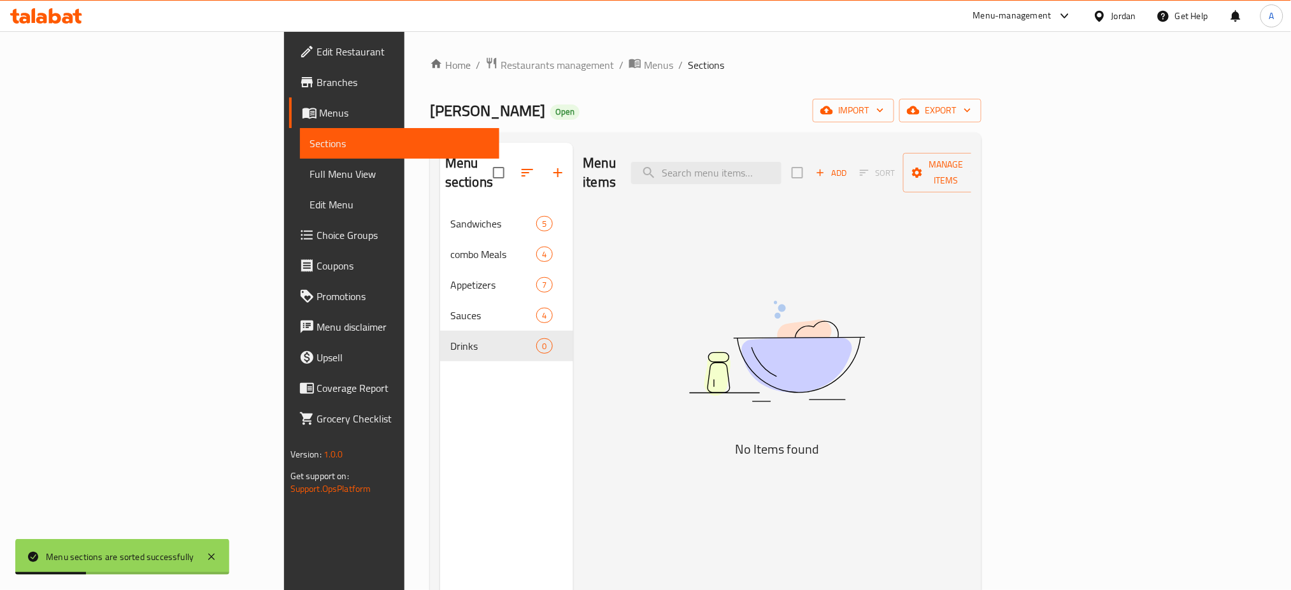
drag, startPoint x: 1189, startPoint y: 425, endPoint x: 1173, endPoint y: 424, distance: 16.0
click at [972, 427] on div "Menu items Add Sort Manage items No Items found" at bounding box center [772, 438] width 399 height 590
click at [849, 170] on span "Add" at bounding box center [831, 173] width 34 height 15
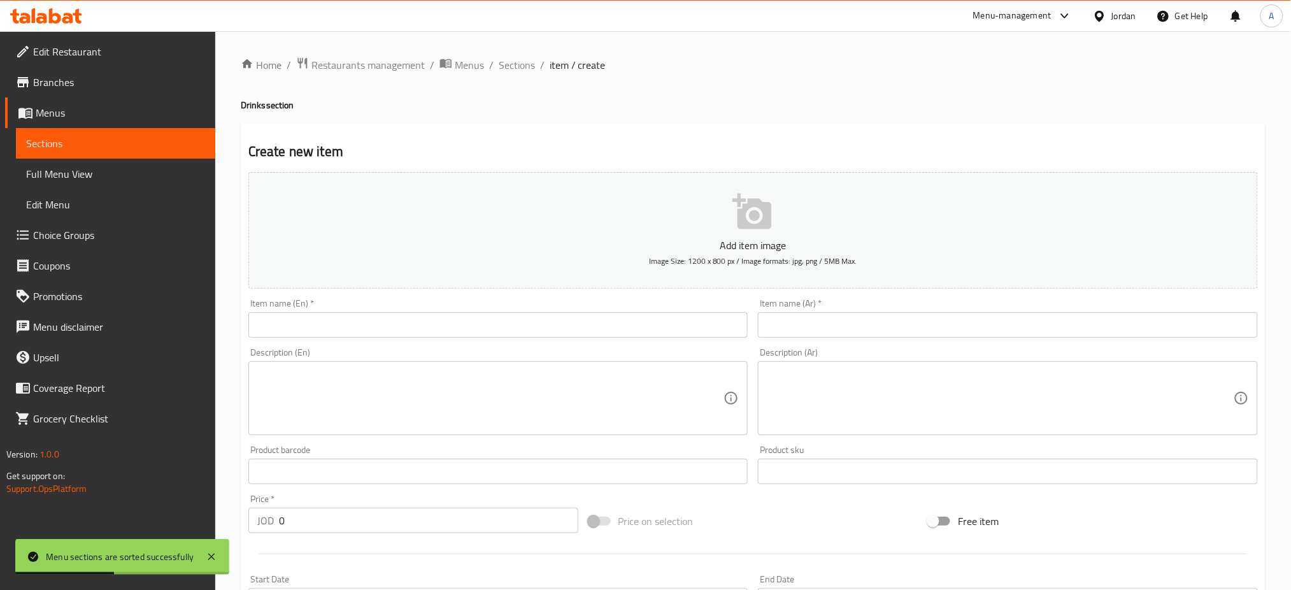
click at [526, 317] on input "text" at bounding box center [498, 324] width 500 height 25
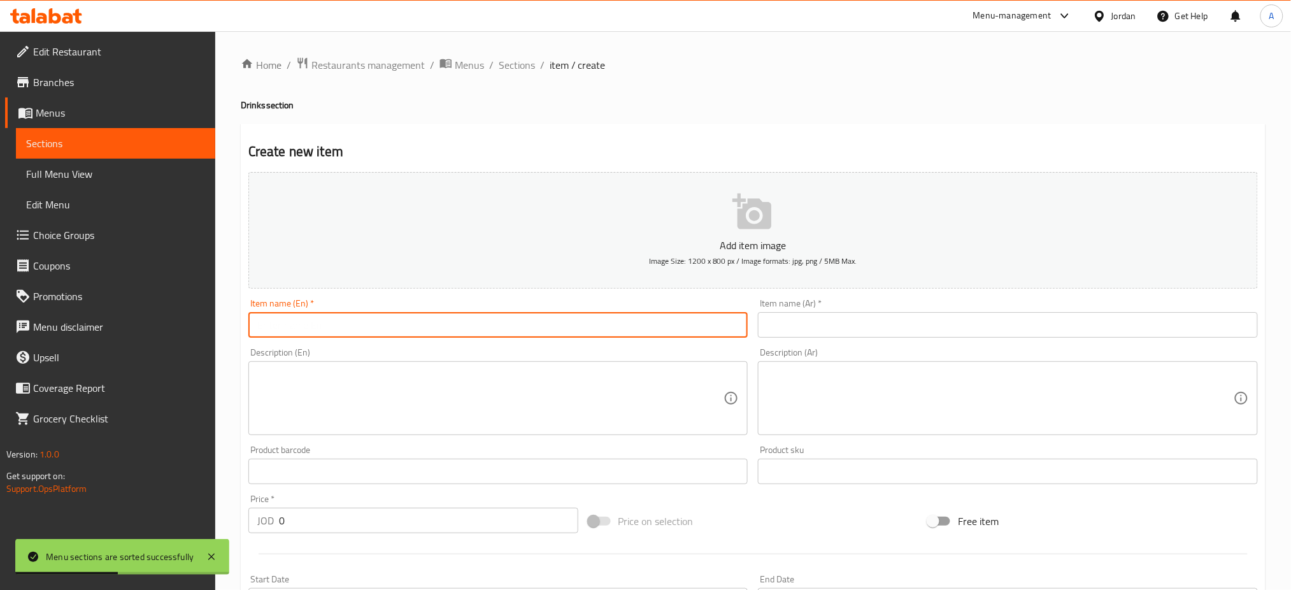
type input "ً"
type input "Water"
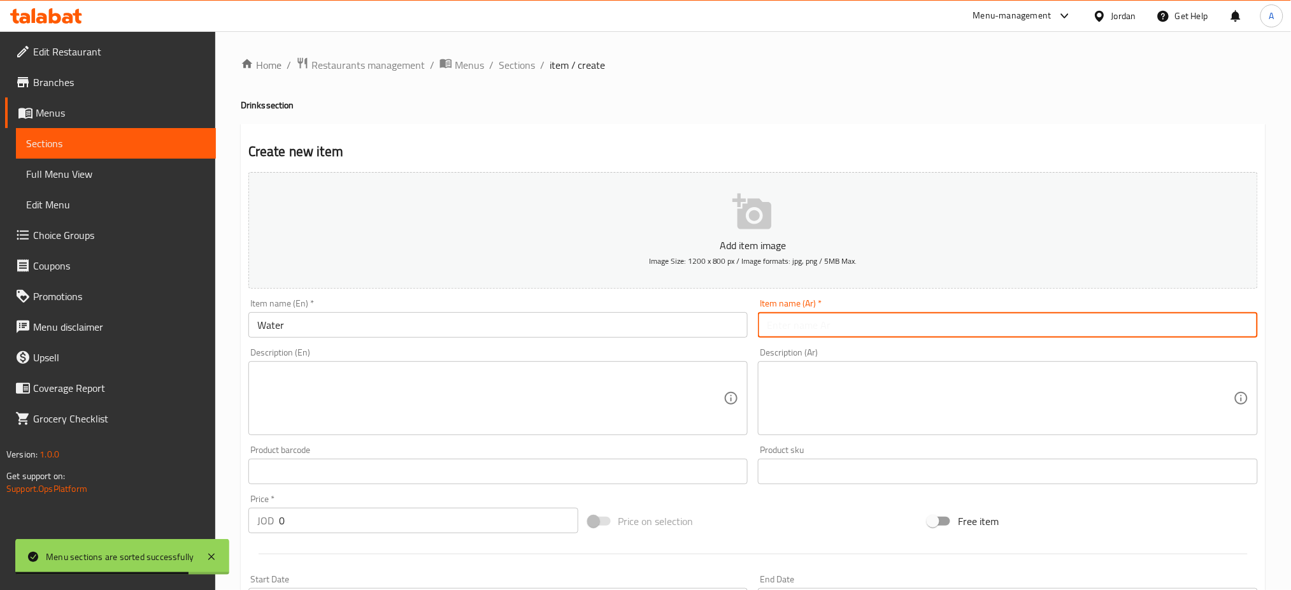
click at [1089, 333] on input "text" at bounding box center [1008, 324] width 500 height 25
type input "/"
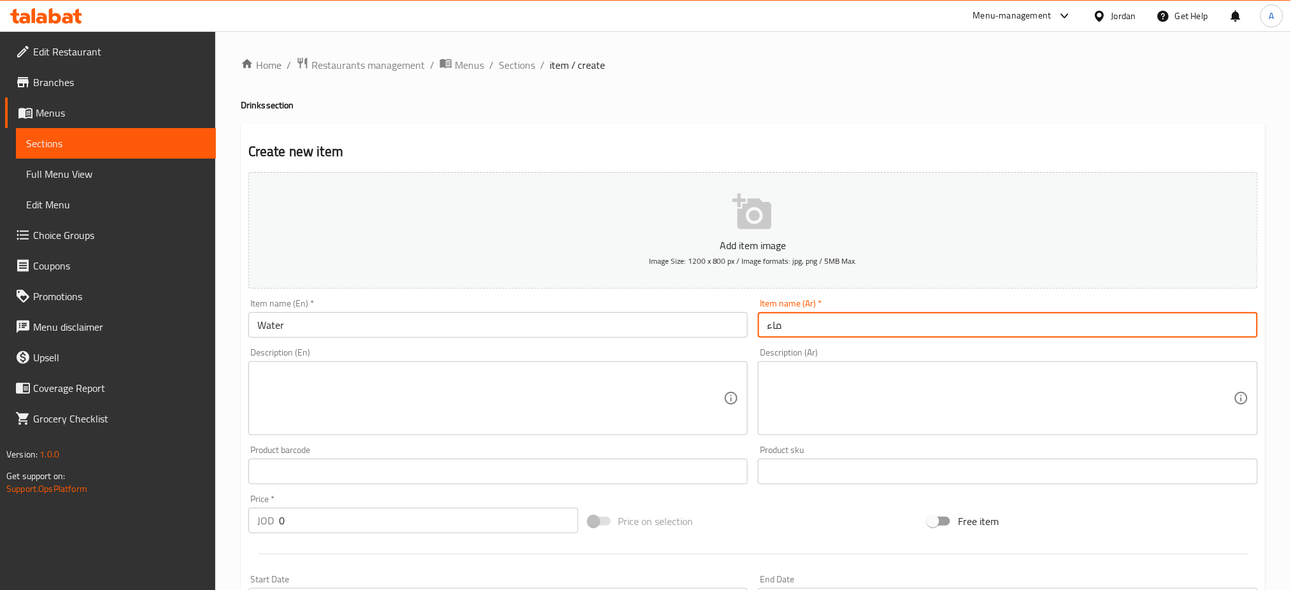
type input "ماء"
click at [463, 511] on input "0" at bounding box center [428, 520] width 299 height 25
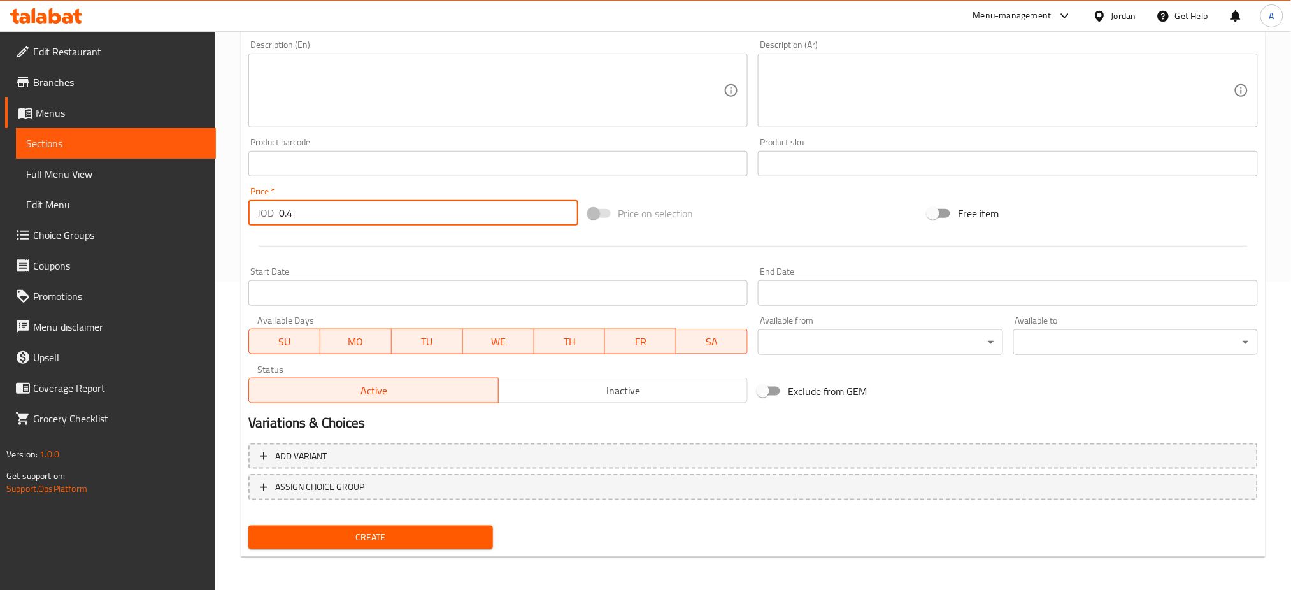
type input "0.4"
click at [450, 543] on span "Create" at bounding box center [371, 537] width 224 height 16
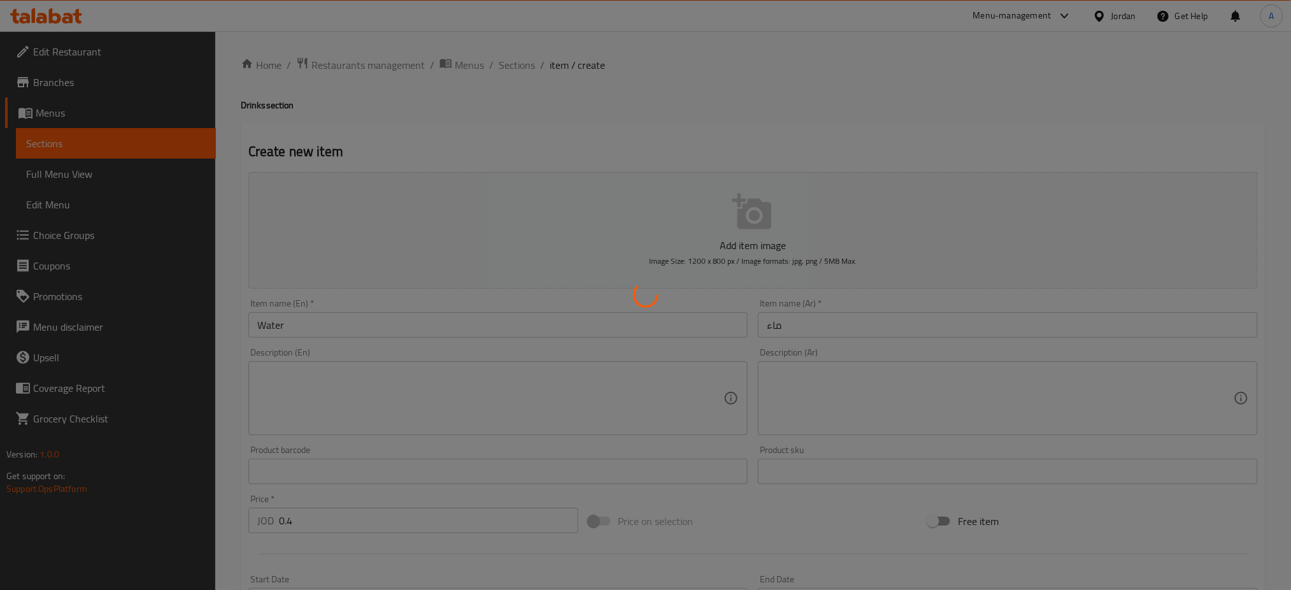
type input "0"
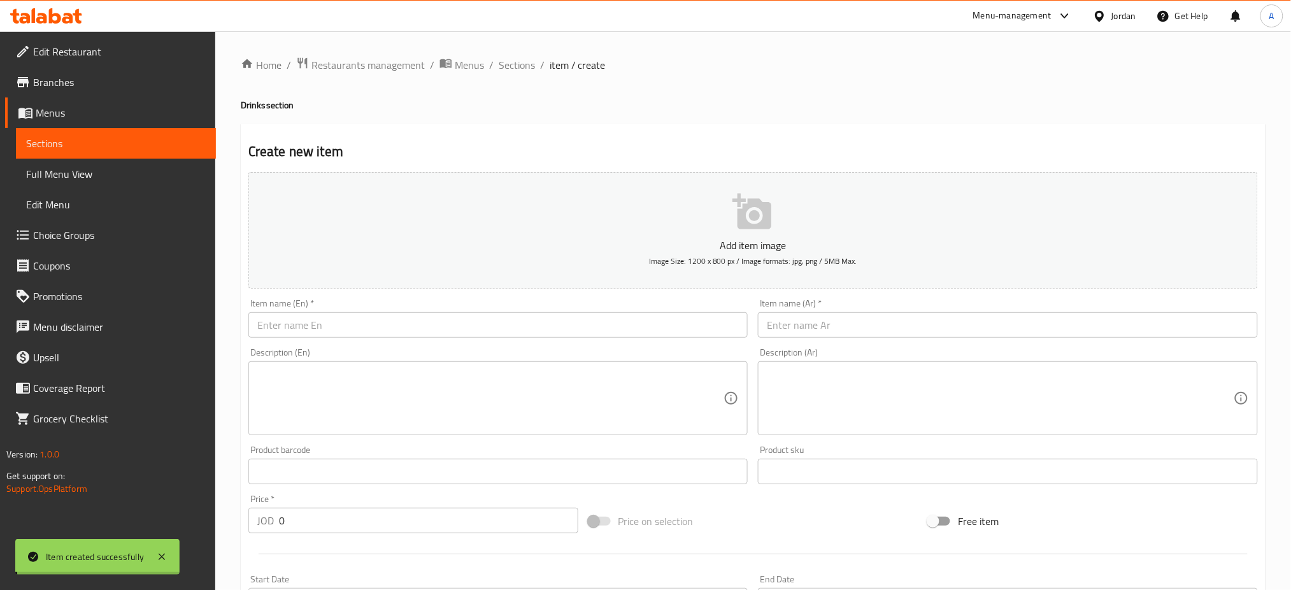
click at [485, 317] on input "text" at bounding box center [498, 324] width 500 height 25
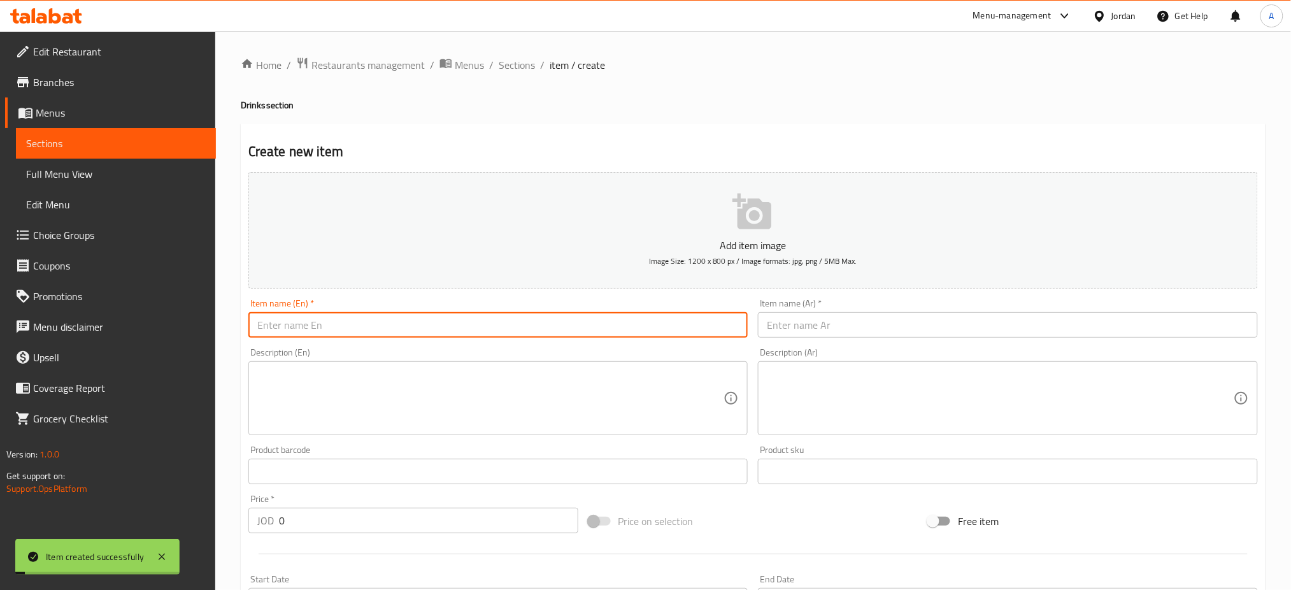
type input "’"
drag, startPoint x: 845, startPoint y: 323, endPoint x: 852, endPoint y: 331, distance: 10.8
click at [845, 323] on input "text" at bounding box center [1008, 324] width 500 height 25
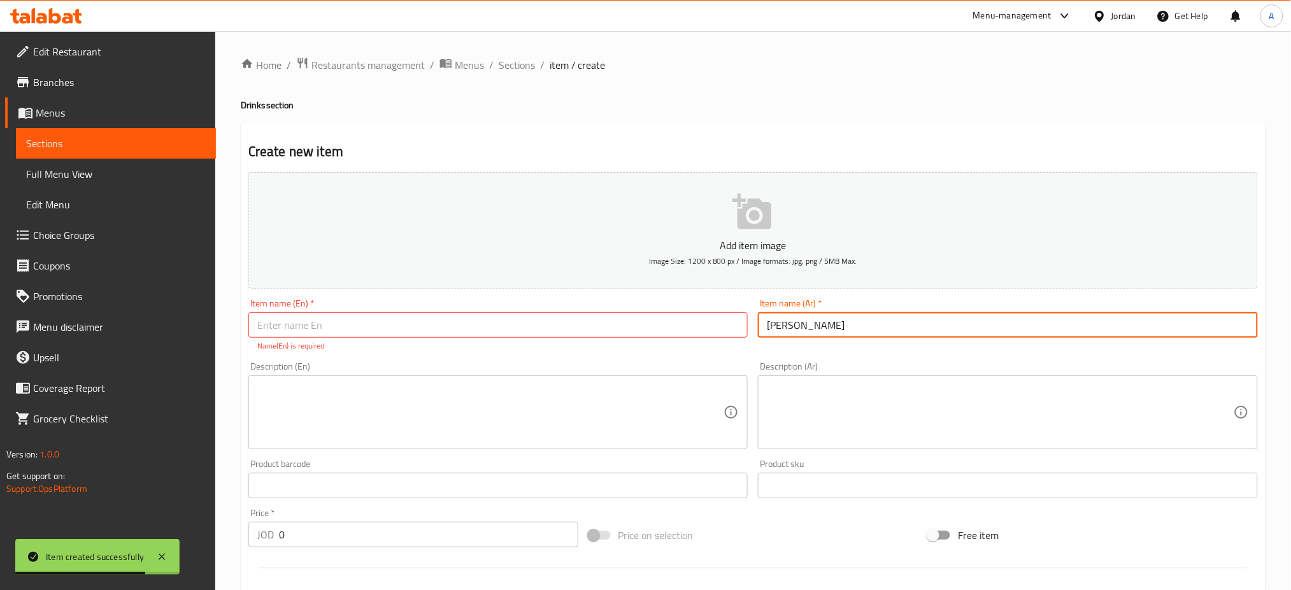
type input "ماتركس كولا"
click at [647, 334] on input "text" at bounding box center [498, 324] width 500 height 25
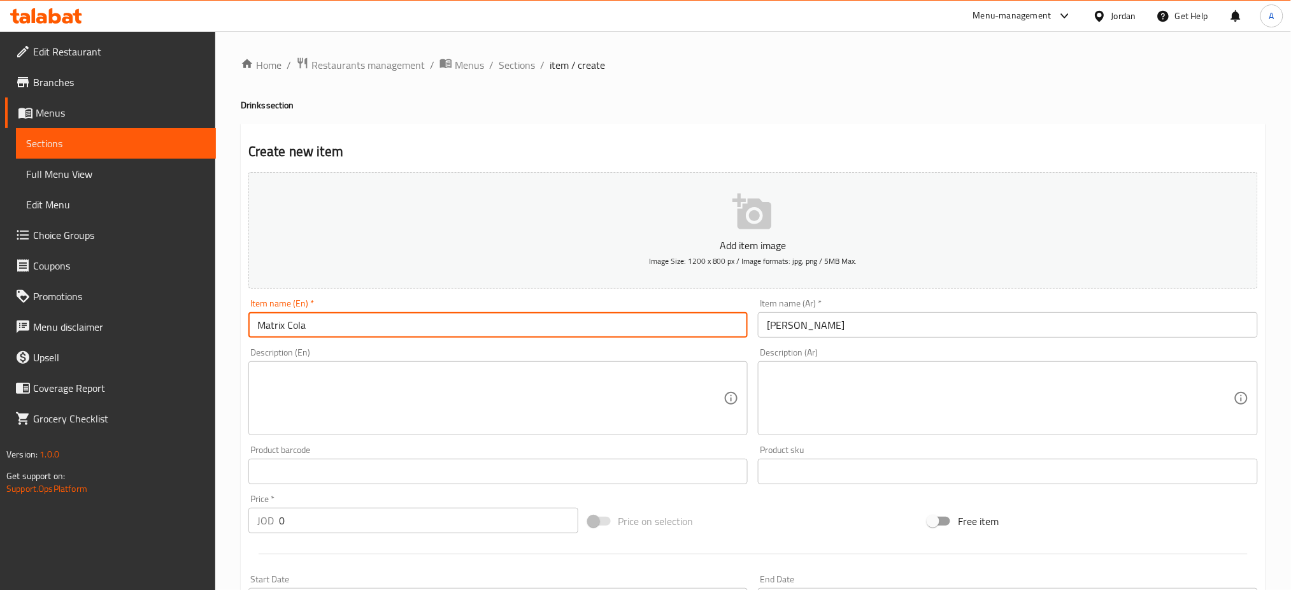
type input "Matrix Cola"
click at [485, 516] on input "0" at bounding box center [428, 520] width 299 height 25
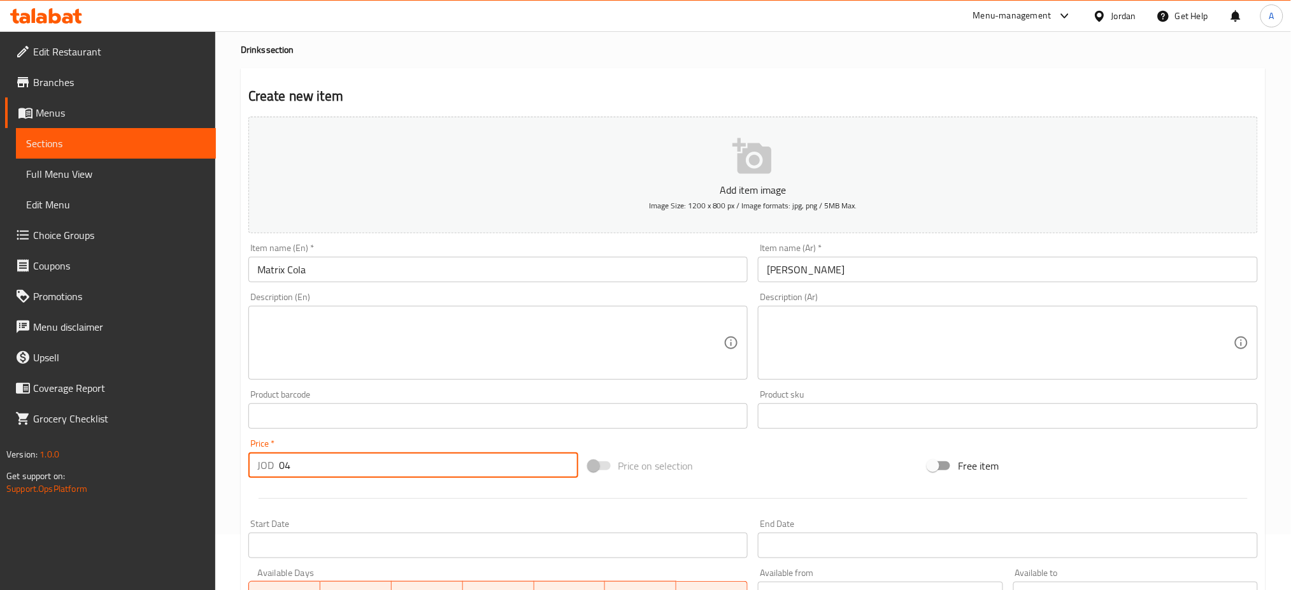
scroll to position [308, 0]
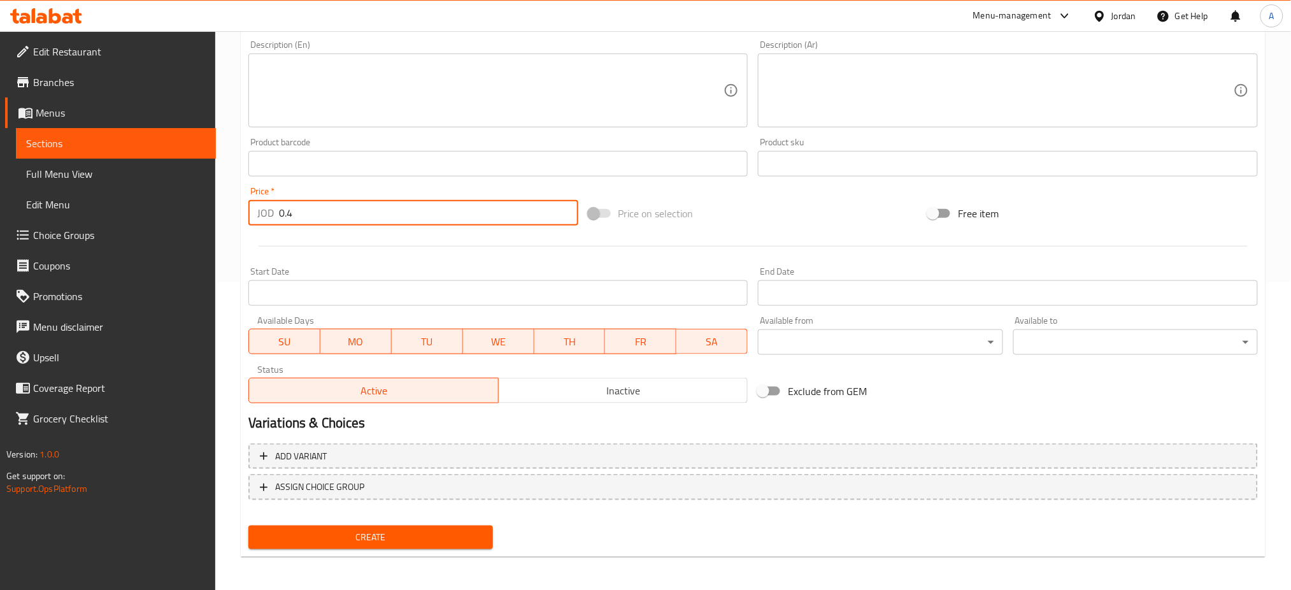
type input "0.4"
click at [435, 529] on span "Create" at bounding box center [371, 537] width 224 height 16
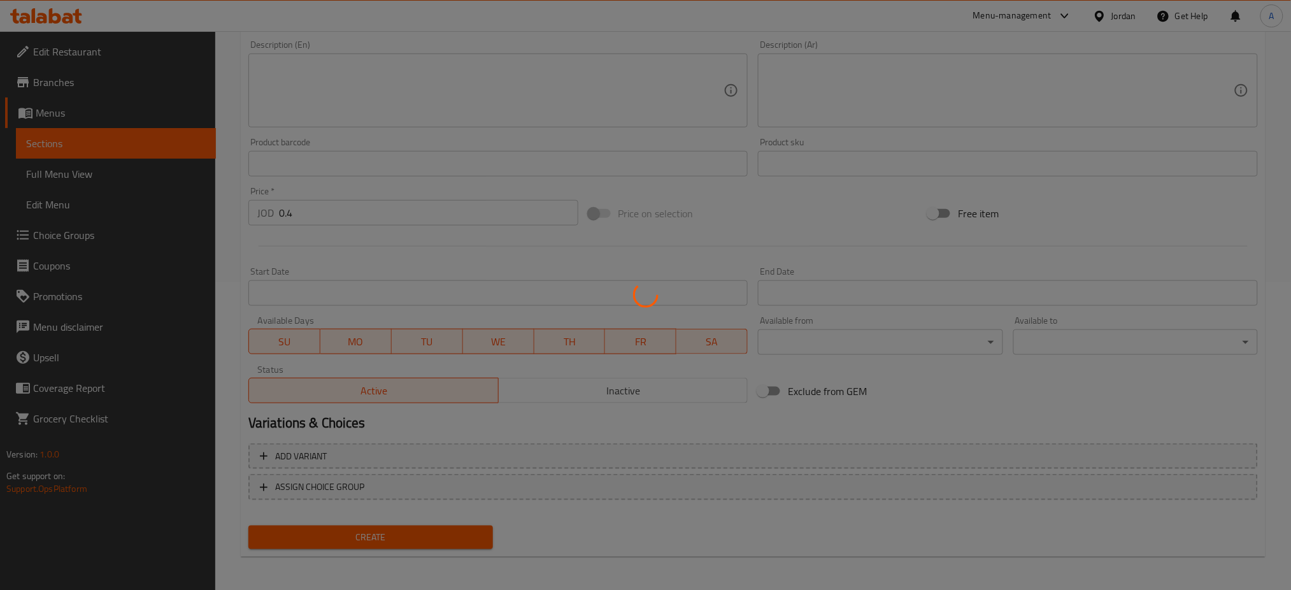
type input "0"
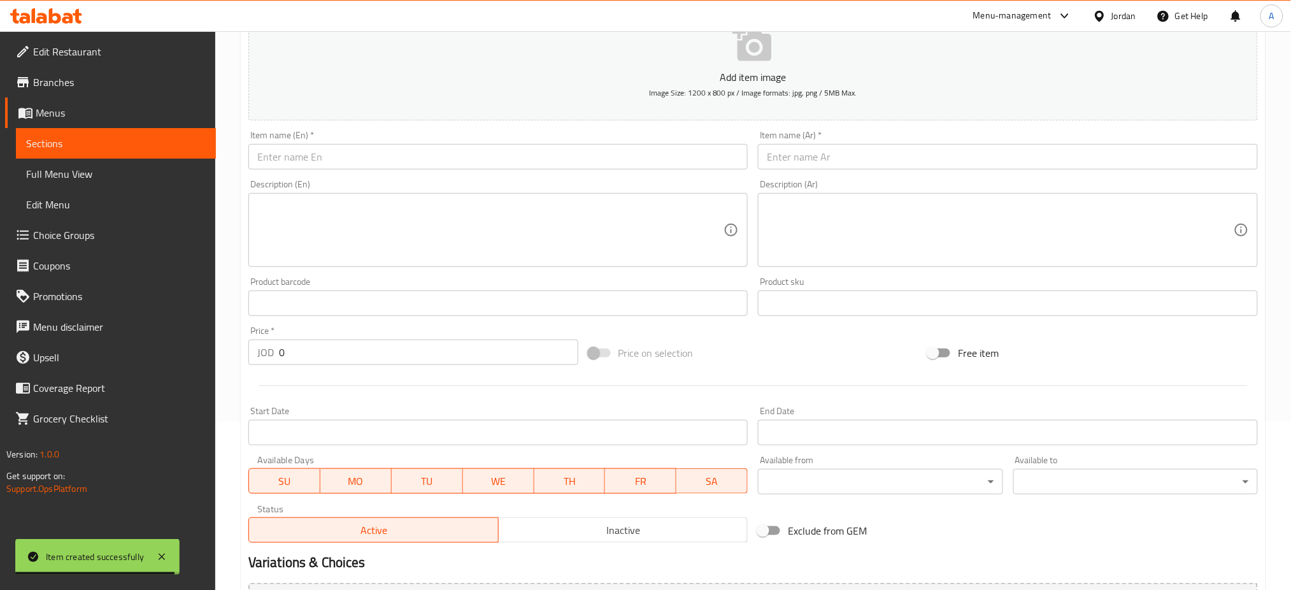
scroll to position [0, 0]
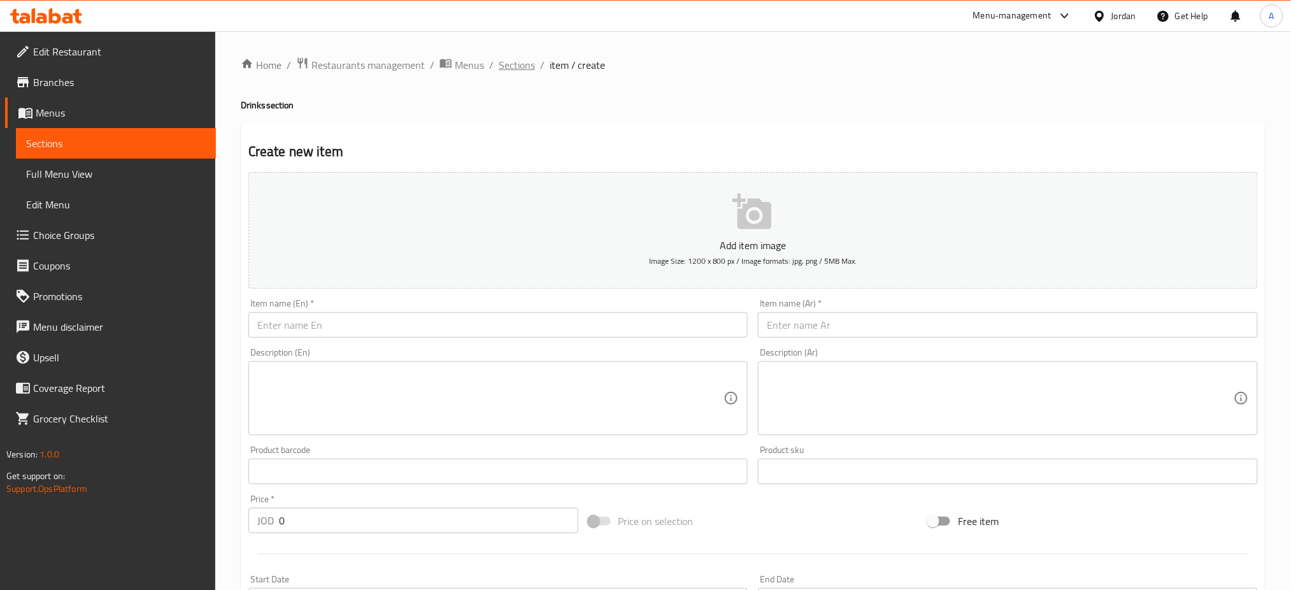
click at [522, 71] on span "Sections" at bounding box center [517, 64] width 36 height 15
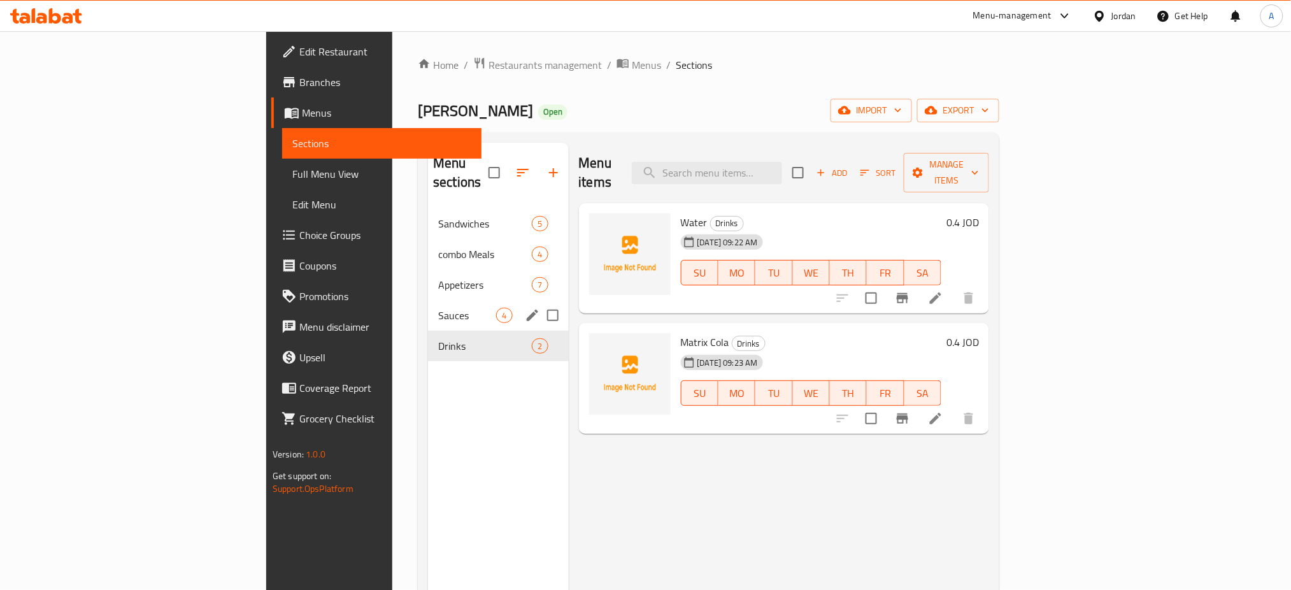
click at [428, 311] on div "Sauces 4" at bounding box center [498, 315] width 140 height 31
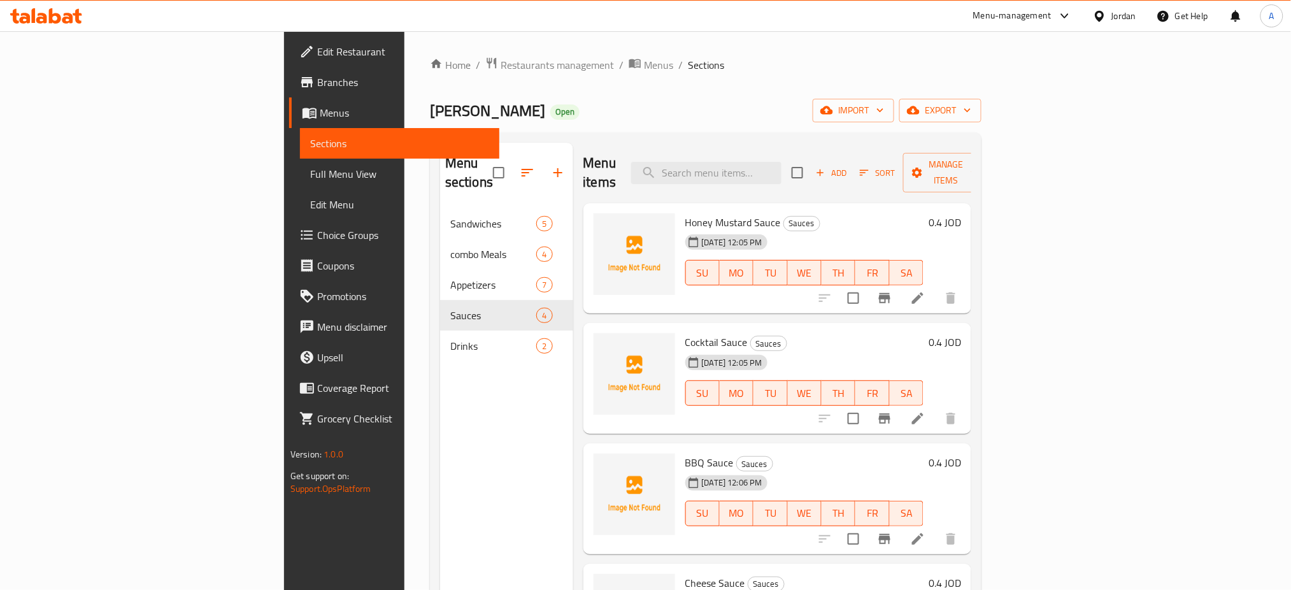
click at [686, 333] on span "Cocktail Sauce" at bounding box center [717, 342] width 62 height 19
copy h6 "Cocktail Sauce"
click at [605, 465] on icon "upload picture" at bounding box center [611, 470] width 13 height 11
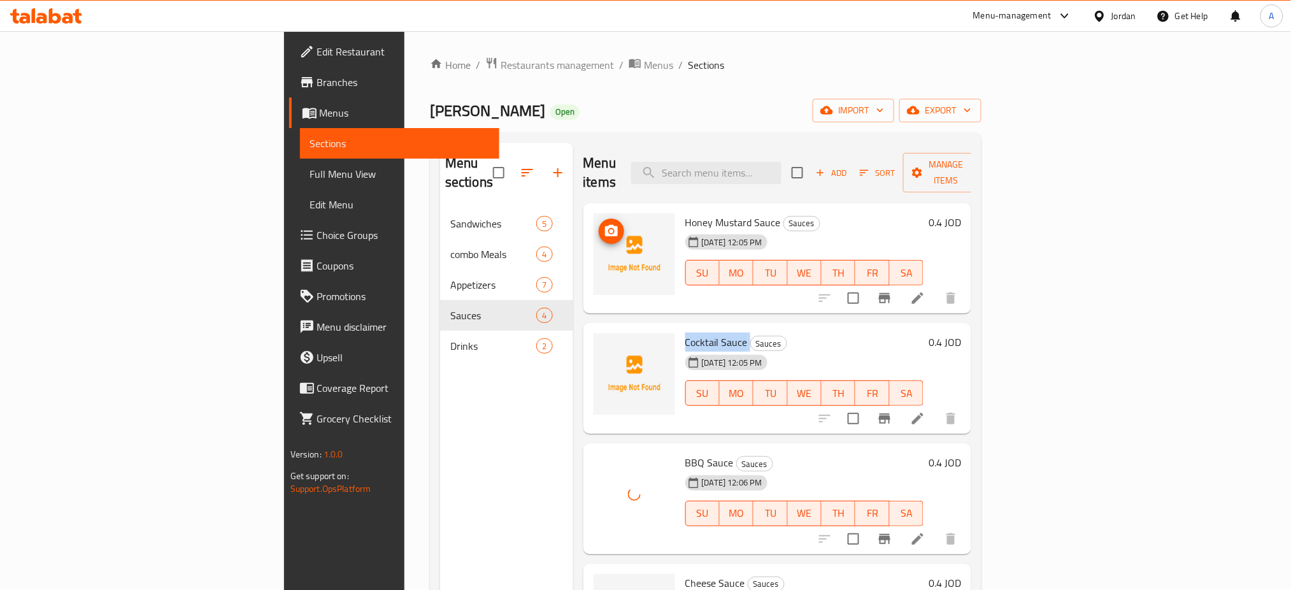
click at [605, 225] on icon "upload picture" at bounding box center [611, 230] width 13 height 11
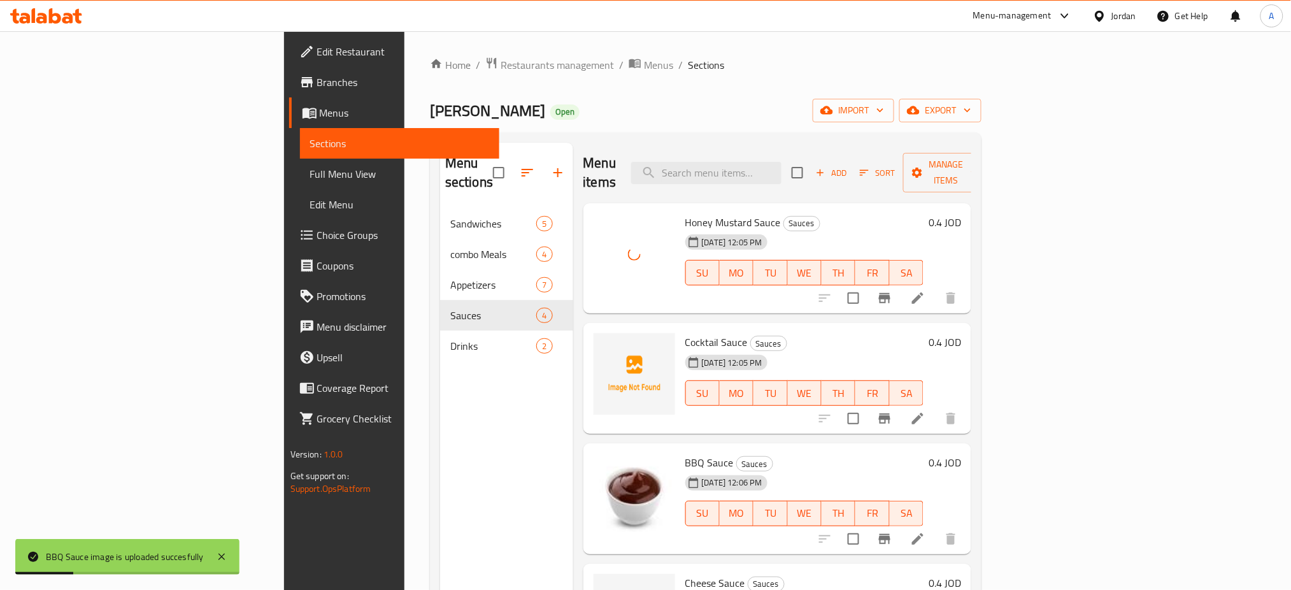
click at [589, 328] on div at bounding box center [635, 378] width 92 height 101
click at [599, 342] on button "upload picture" at bounding box center [611, 350] width 25 height 25
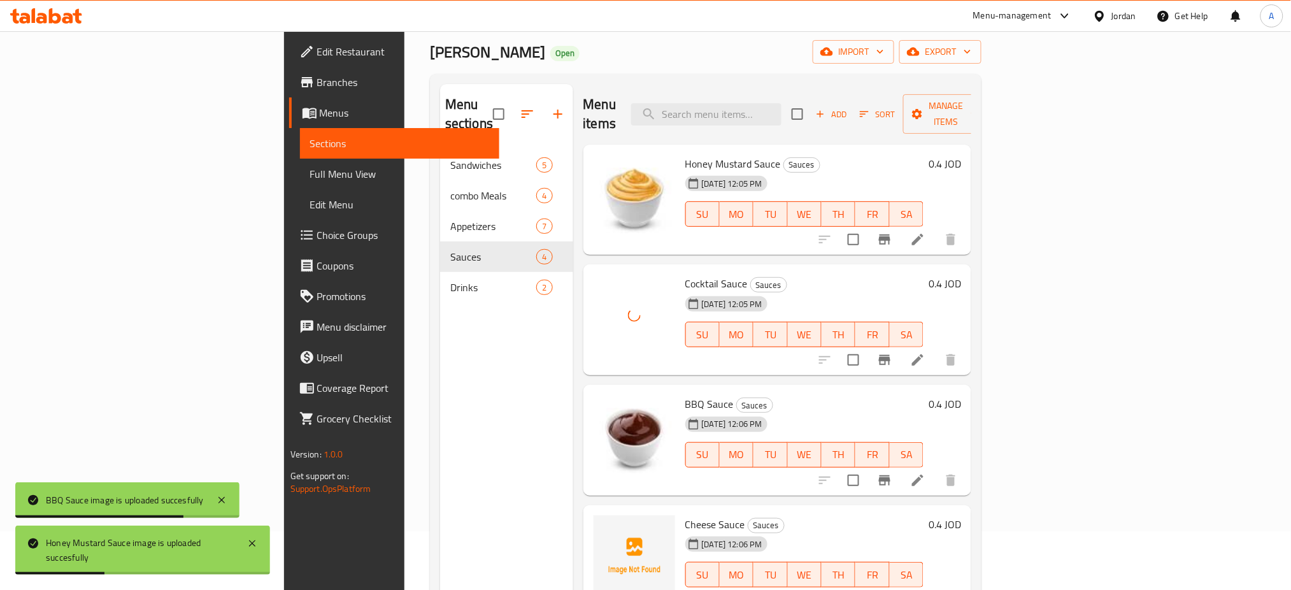
scroll to position [178, 0]
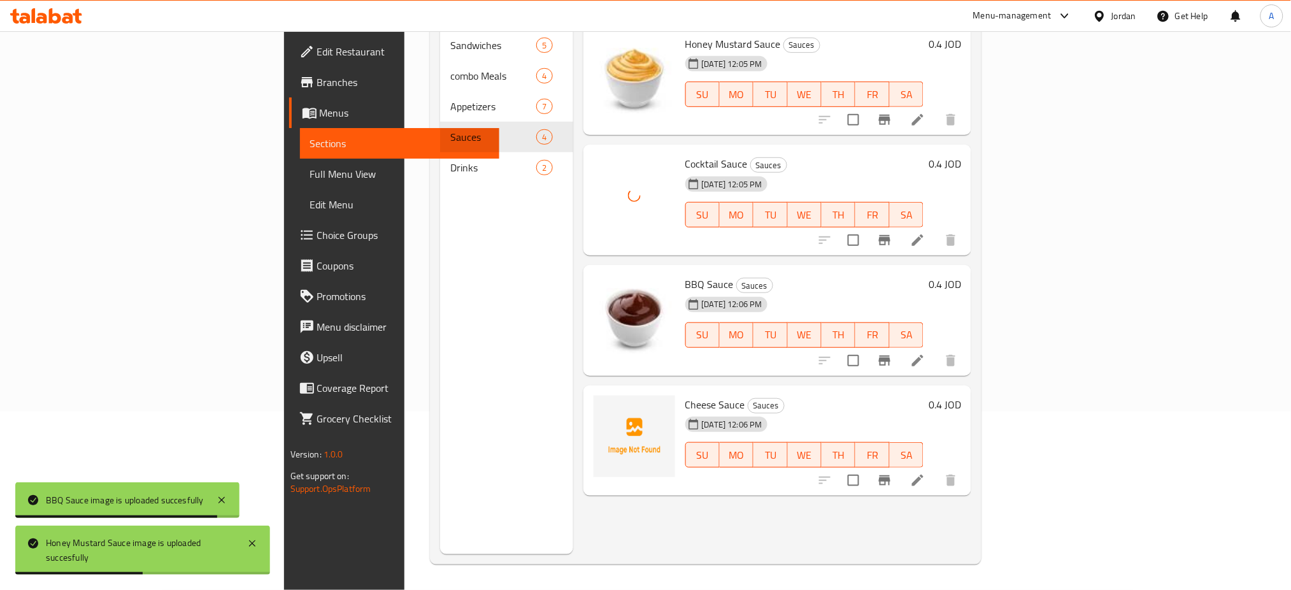
click at [686, 395] on span "Cheese Sauce" at bounding box center [716, 404] width 60 height 19
copy h6 "Cheese Sauce"
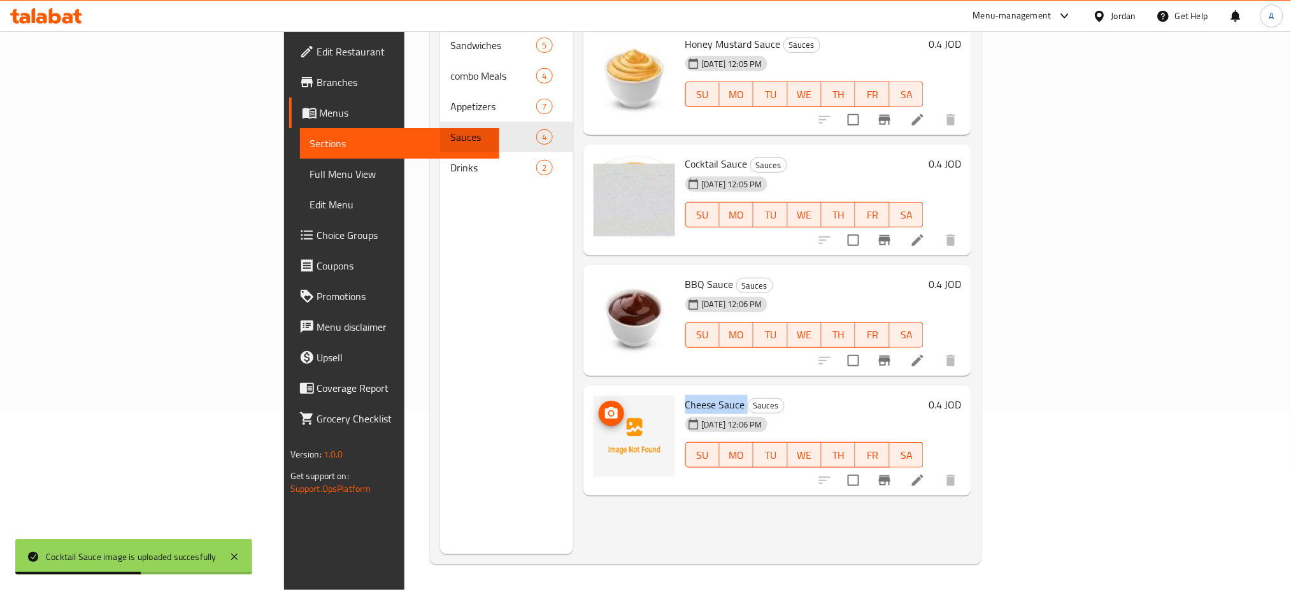
click at [605, 407] on icon "upload picture" at bounding box center [611, 412] width 13 height 11
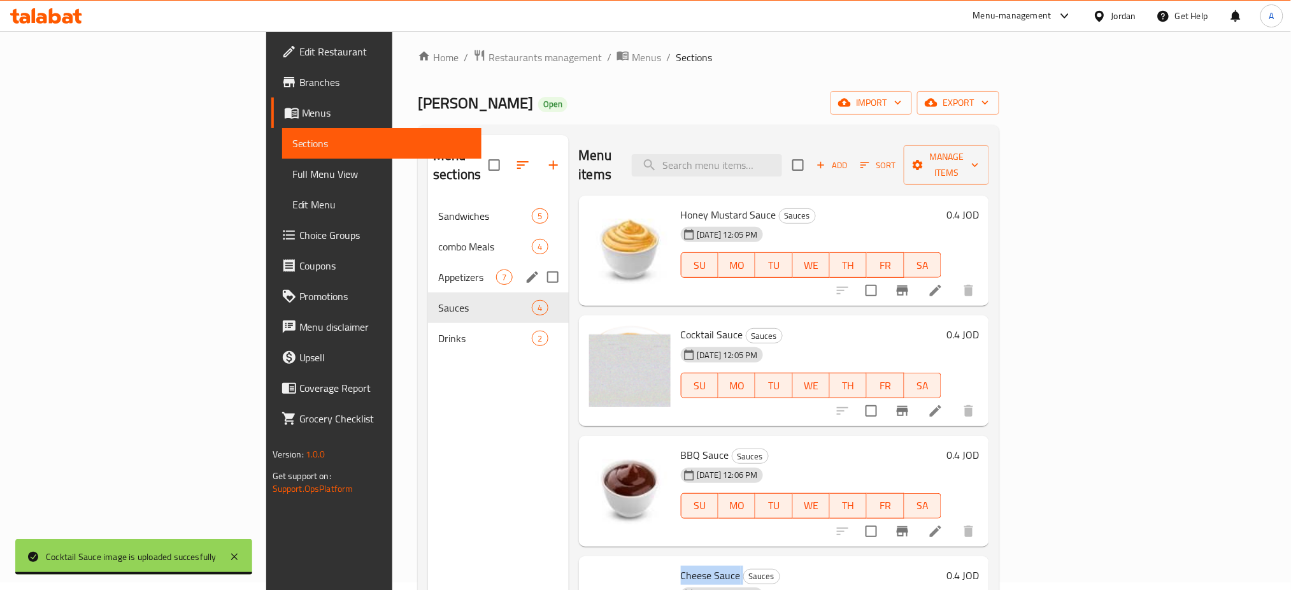
scroll to position [0, 0]
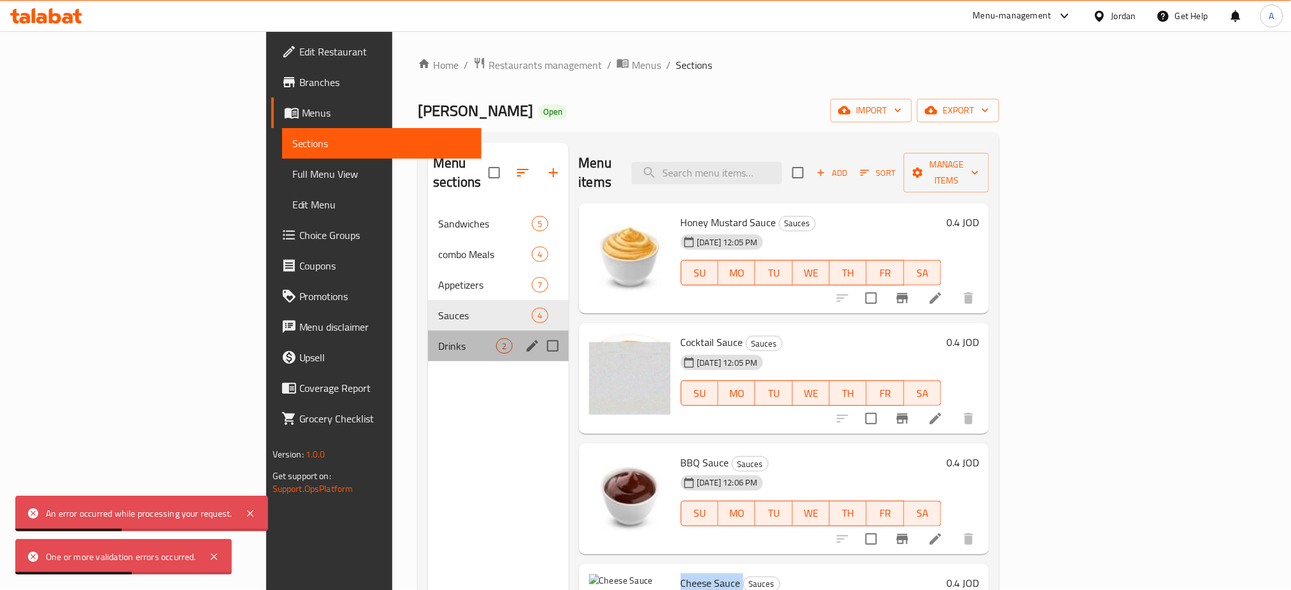
click at [428, 331] on div "Drinks 2" at bounding box center [498, 346] width 140 height 31
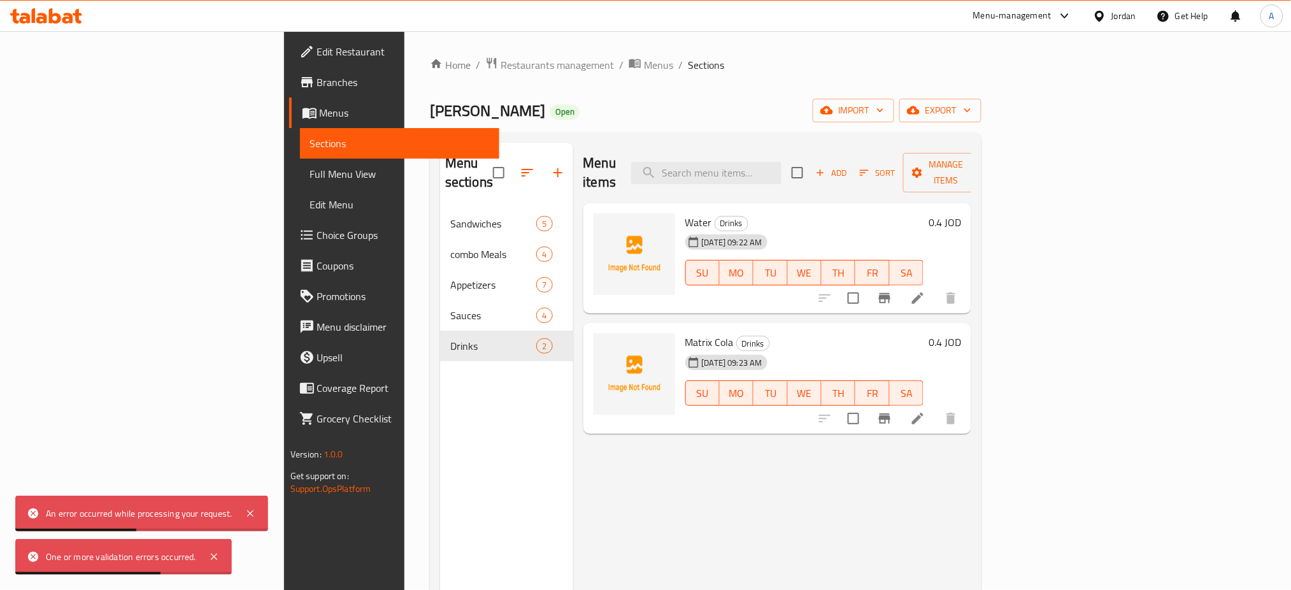
click at [612, 351] on icon "upload picture" at bounding box center [612, 351] width 0 height 0
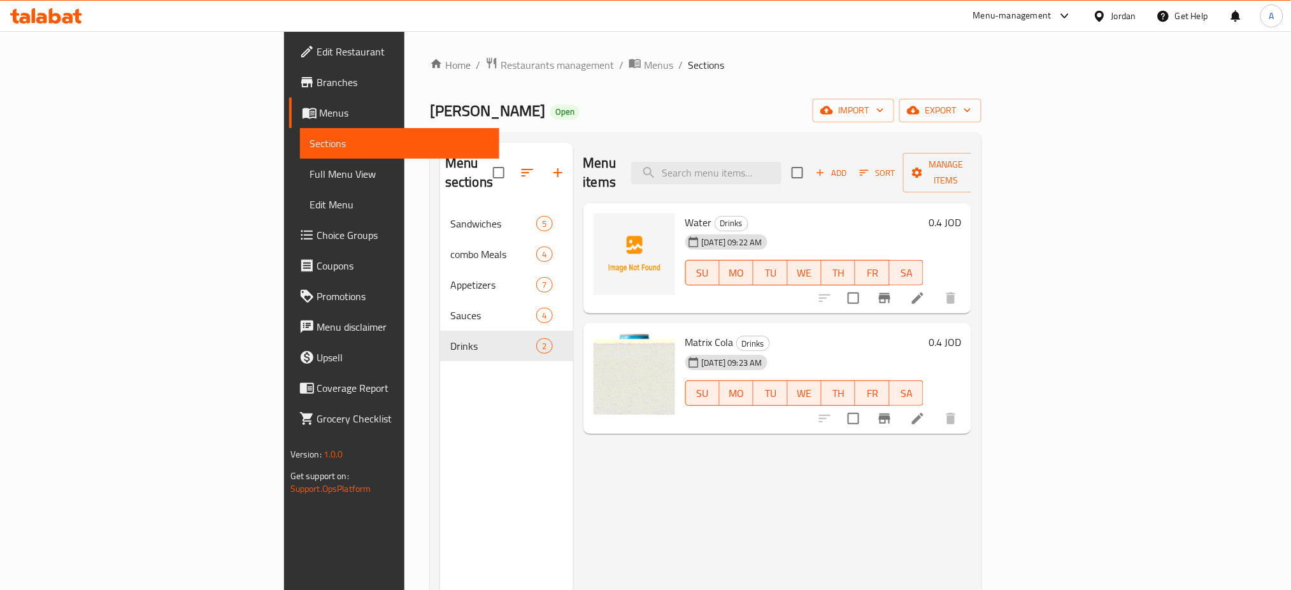
click at [1007, 203] on div "Home / Restaurants management / Menus / Sections Mr Zinger Open import export M…" at bounding box center [706, 399] width 603 height 737
click at [501, 70] on span "Restaurants management" at bounding box center [557, 64] width 113 height 15
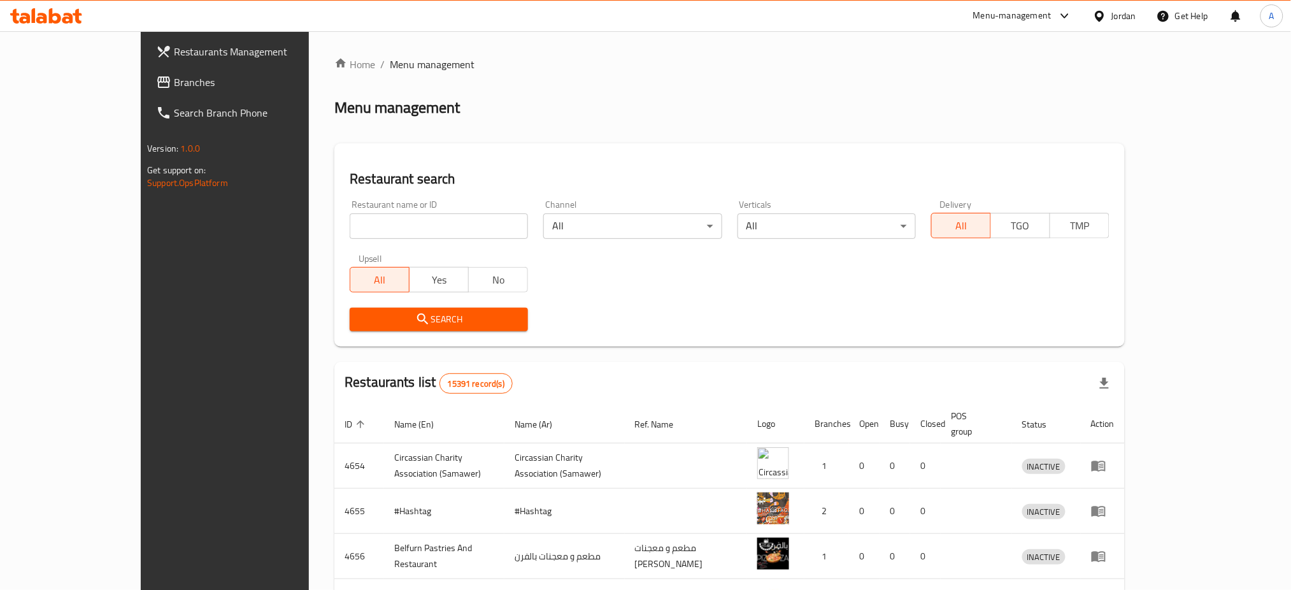
drag, startPoint x: 359, startPoint y: 203, endPoint x: 357, endPoint y: 222, distance: 19.8
click at [359, 203] on div "Restaurant name or ID Restaurant name or ID" at bounding box center [439, 219] width 178 height 39
click at [356, 226] on input "search" at bounding box center [439, 225] width 178 height 25
paste input "Rolan smoothie ice cream"
click button "Search" at bounding box center [439, 320] width 178 height 24
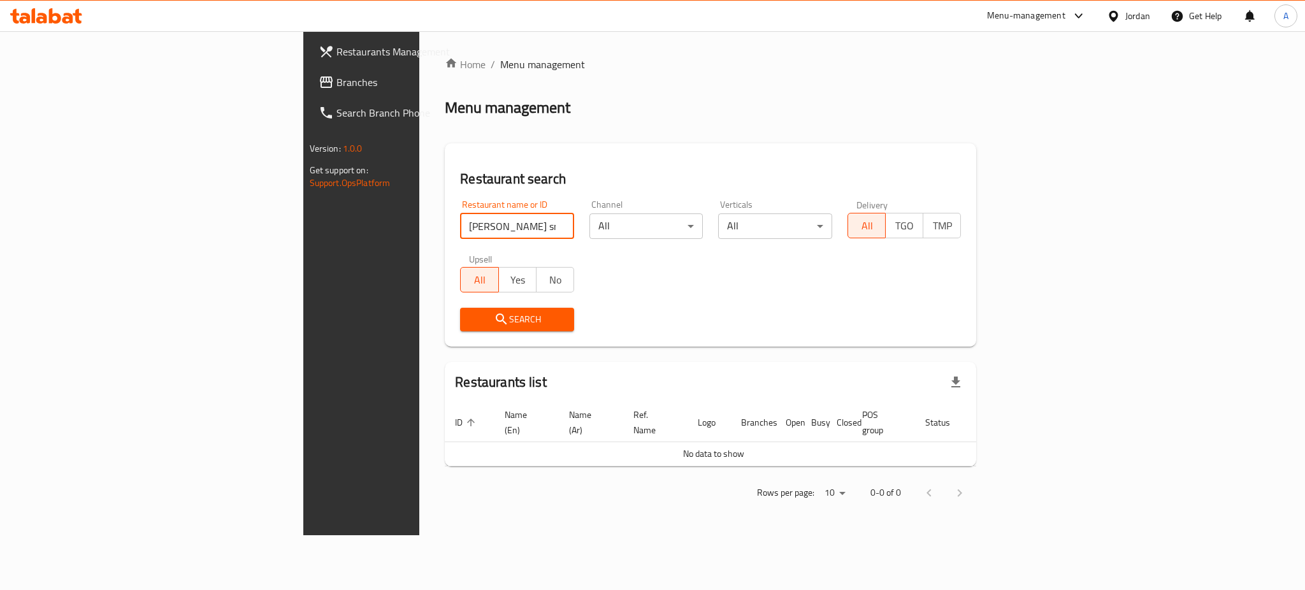
click button "Search" at bounding box center [517, 320] width 114 height 24
type input "Rolan"
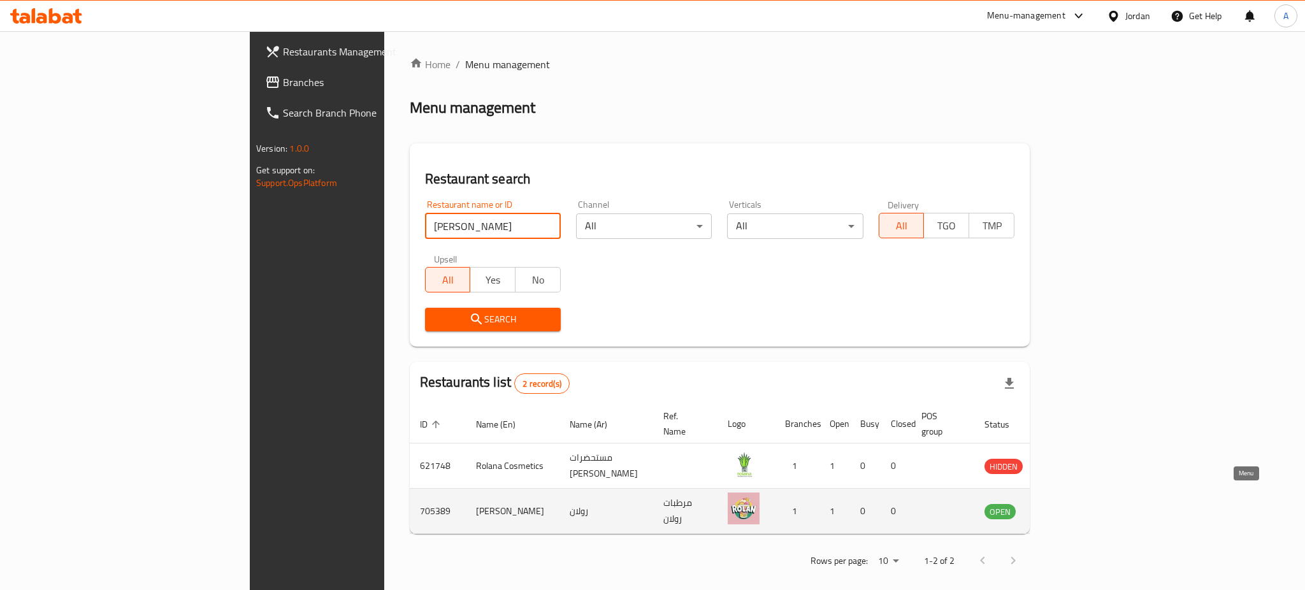
click at [1066, 507] on icon "enhanced table" at bounding box center [1059, 512] width 14 height 11
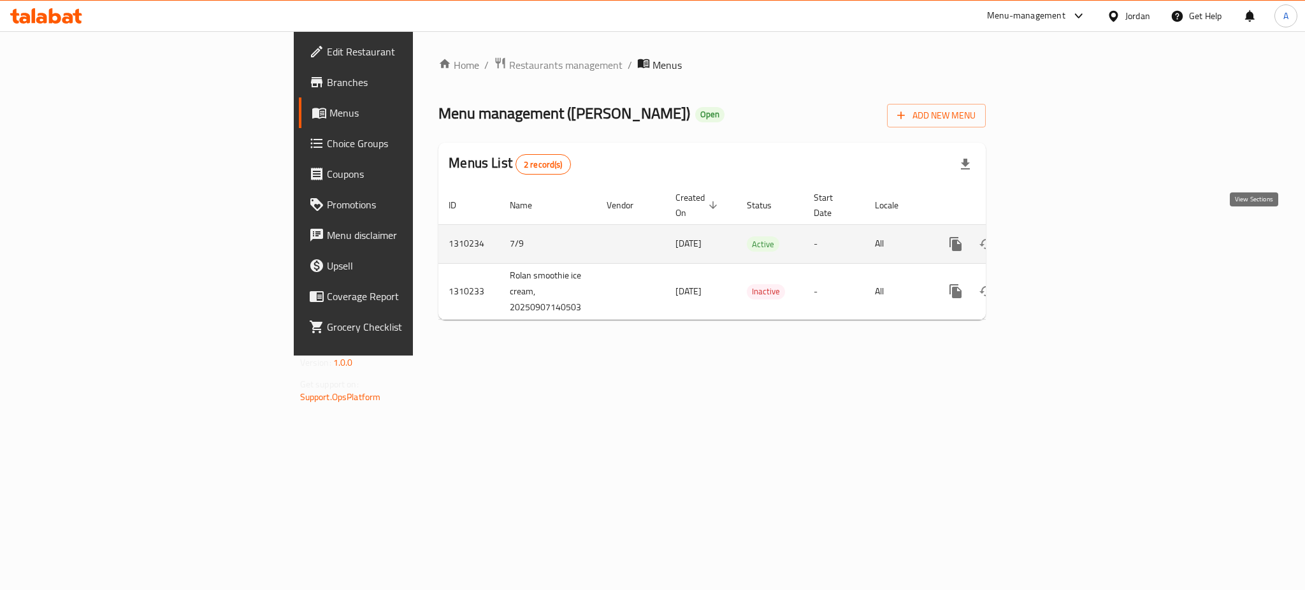
click at [1055, 236] on icon "enhanced table" at bounding box center [1047, 243] width 15 height 15
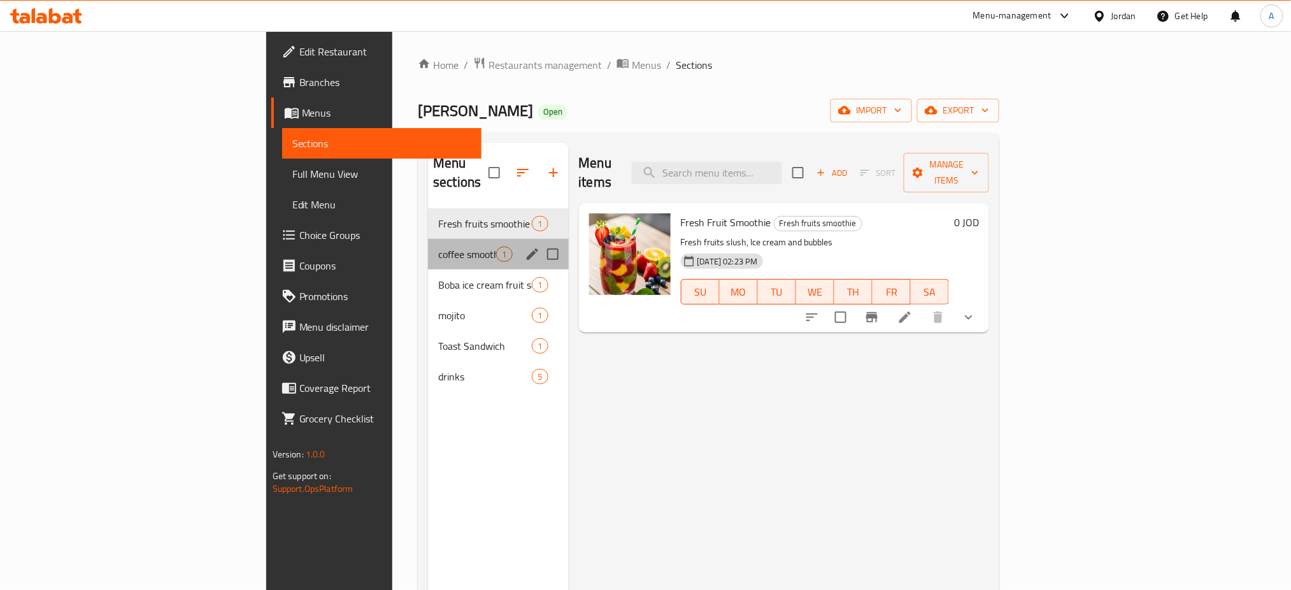
click at [428, 248] on div "coffee smoothie 1" at bounding box center [498, 254] width 140 height 31
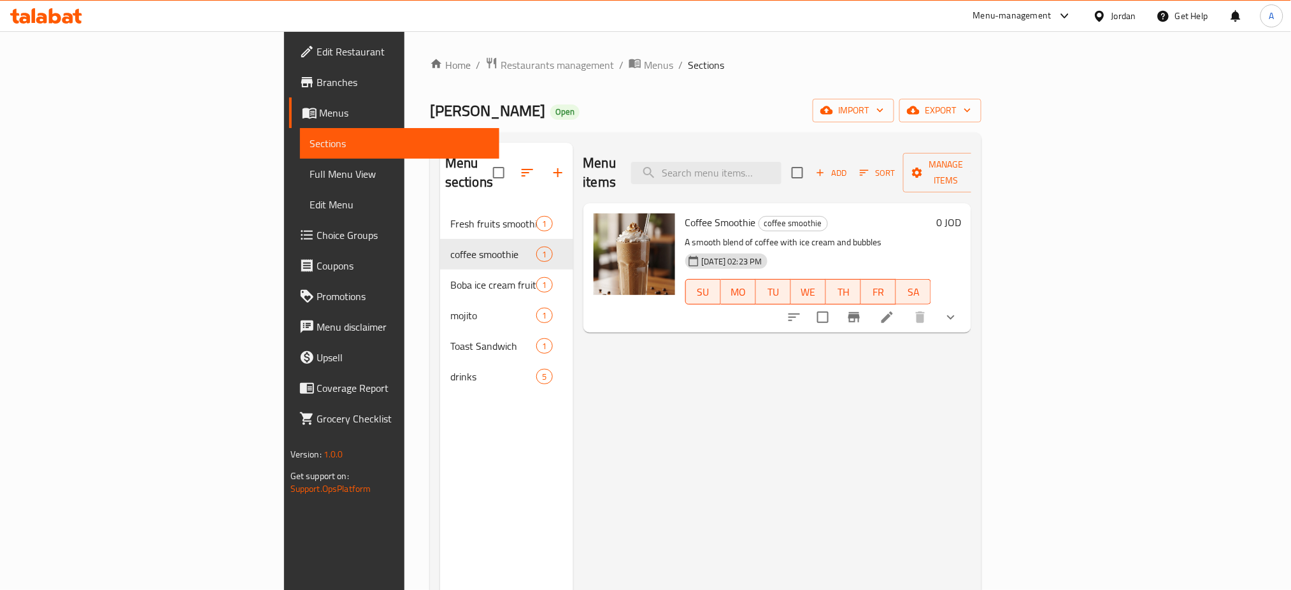
click at [317, 89] on span "Branches" at bounding box center [403, 82] width 173 height 15
